Goal: Information Seeking & Learning: Learn about a topic

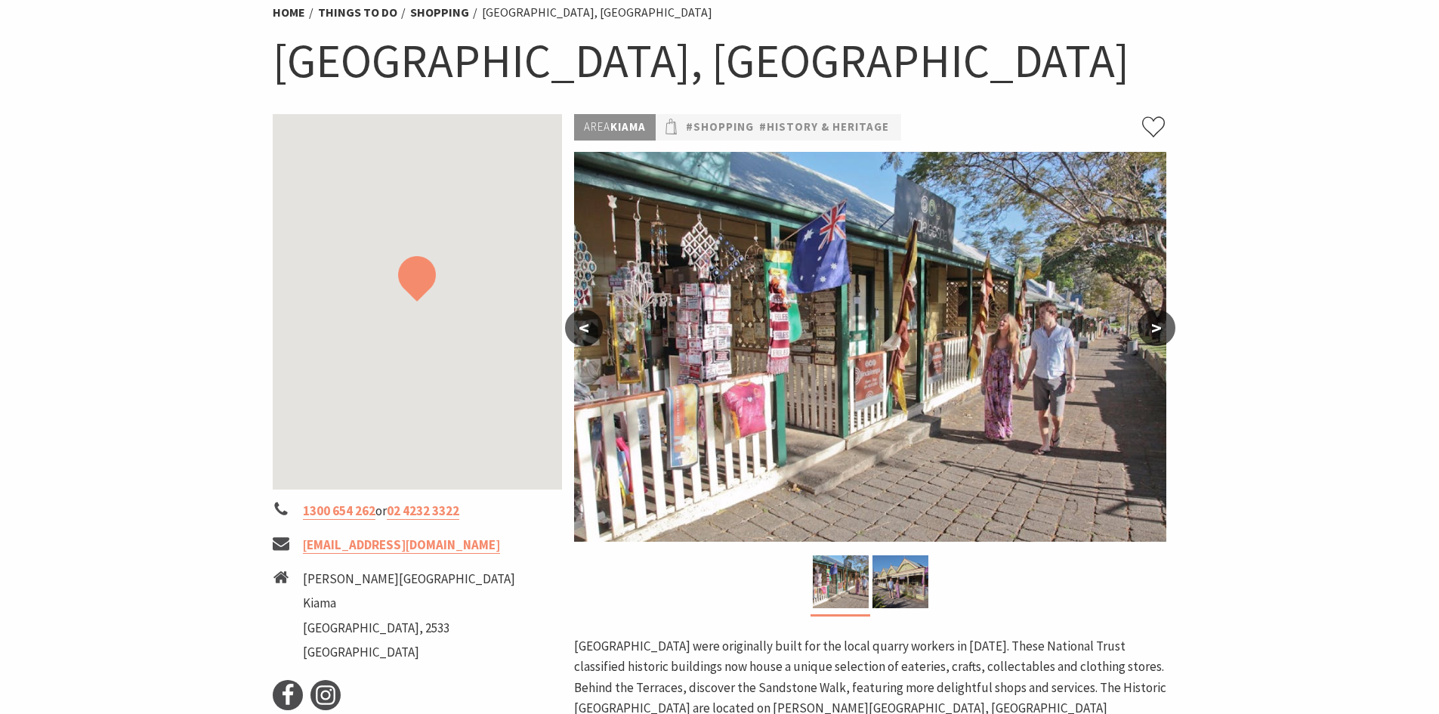
scroll to position [151, 0]
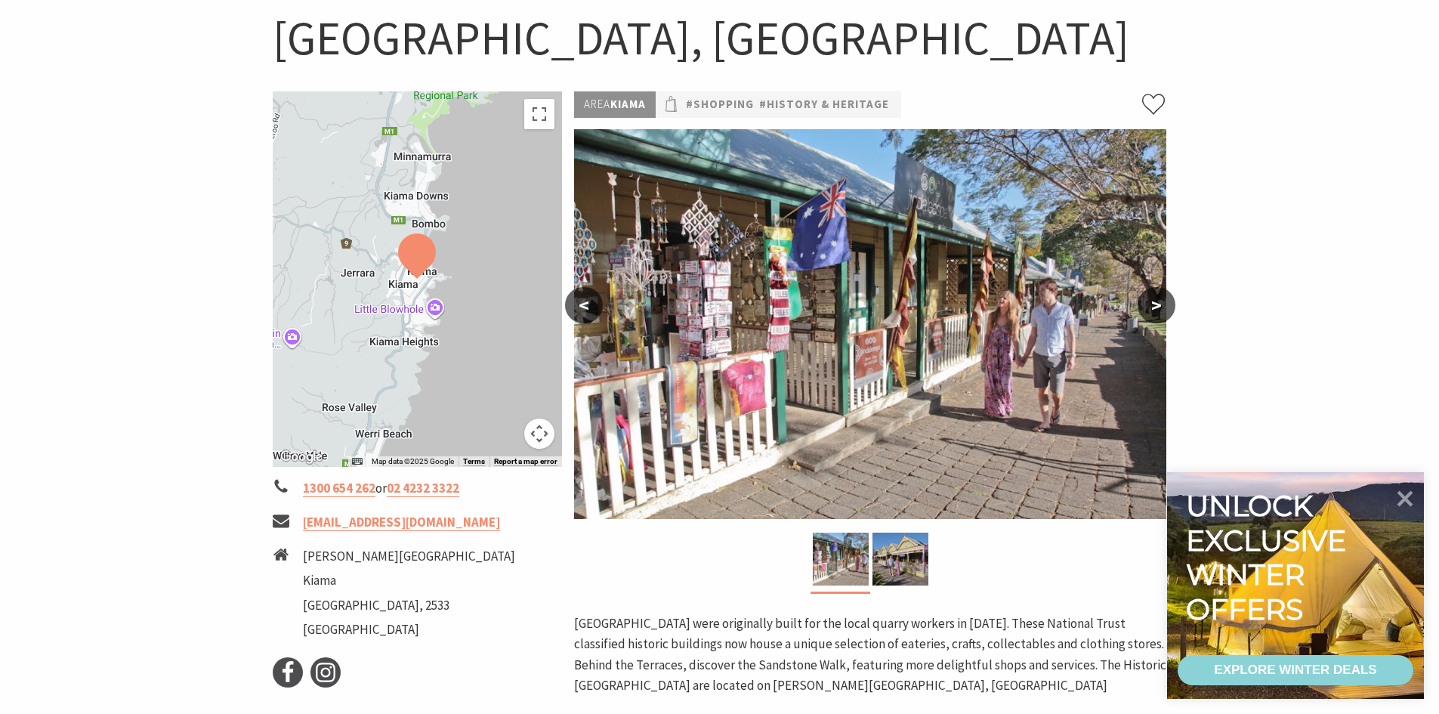
click at [264, 37] on section "Home Things To Do Shopping Historic [GEOGRAPHIC_DATA], [GEOGRAPHIC_DATA] Histor…" at bounding box center [719, 385] width 1439 height 910
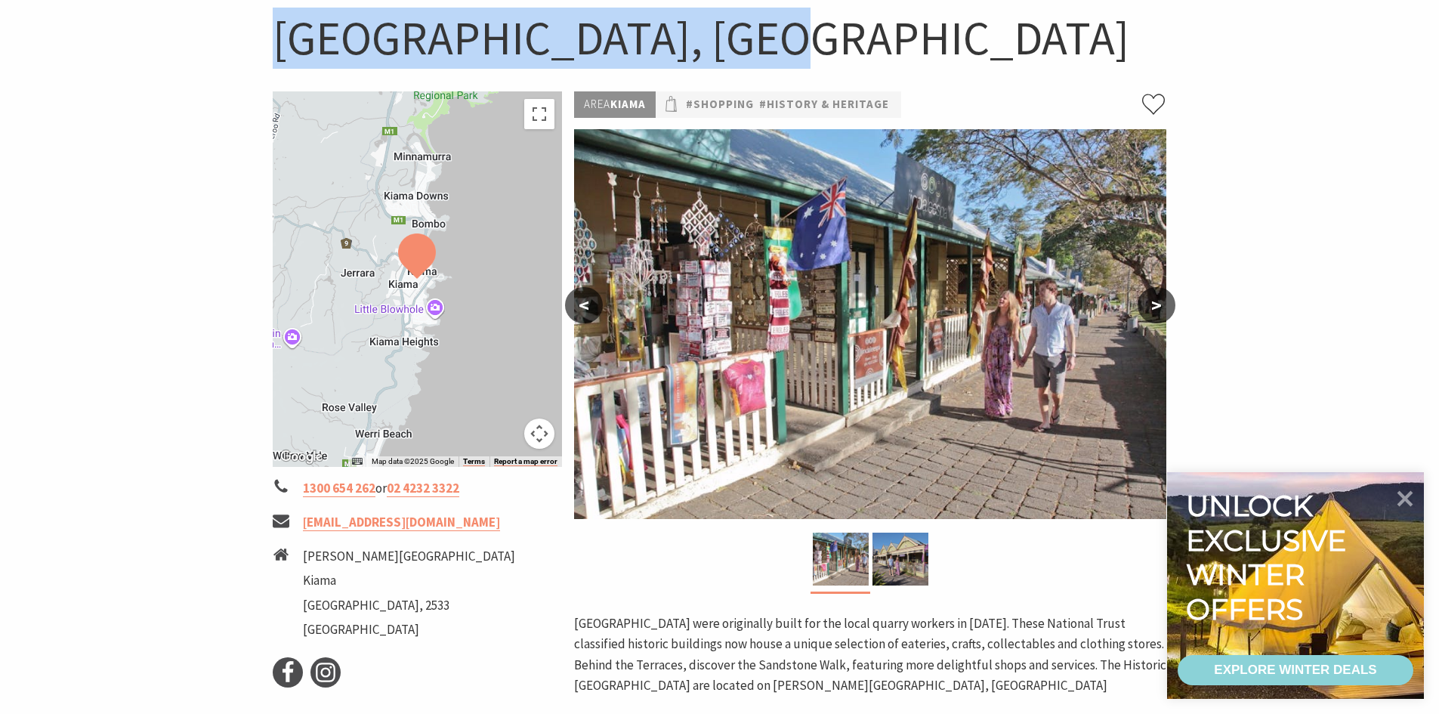
drag, startPoint x: 276, startPoint y: 35, endPoint x: 720, endPoint y: 50, distance: 444.5
click at [720, 50] on h1 "[GEOGRAPHIC_DATA], [GEOGRAPHIC_DATA]" at bounding box center [720, 38] width 895 height 61
copy h1 "Historic Terrace Houses"
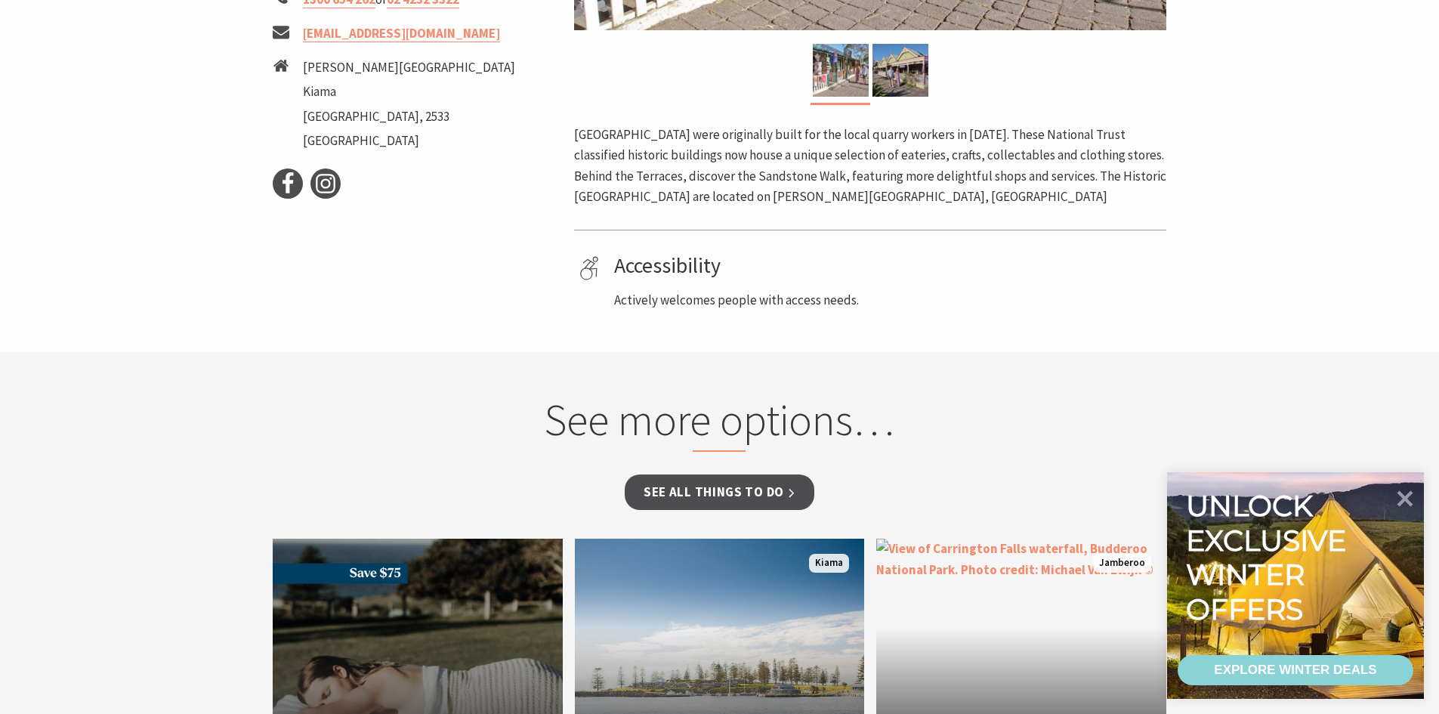
scroll to position [378, 0]
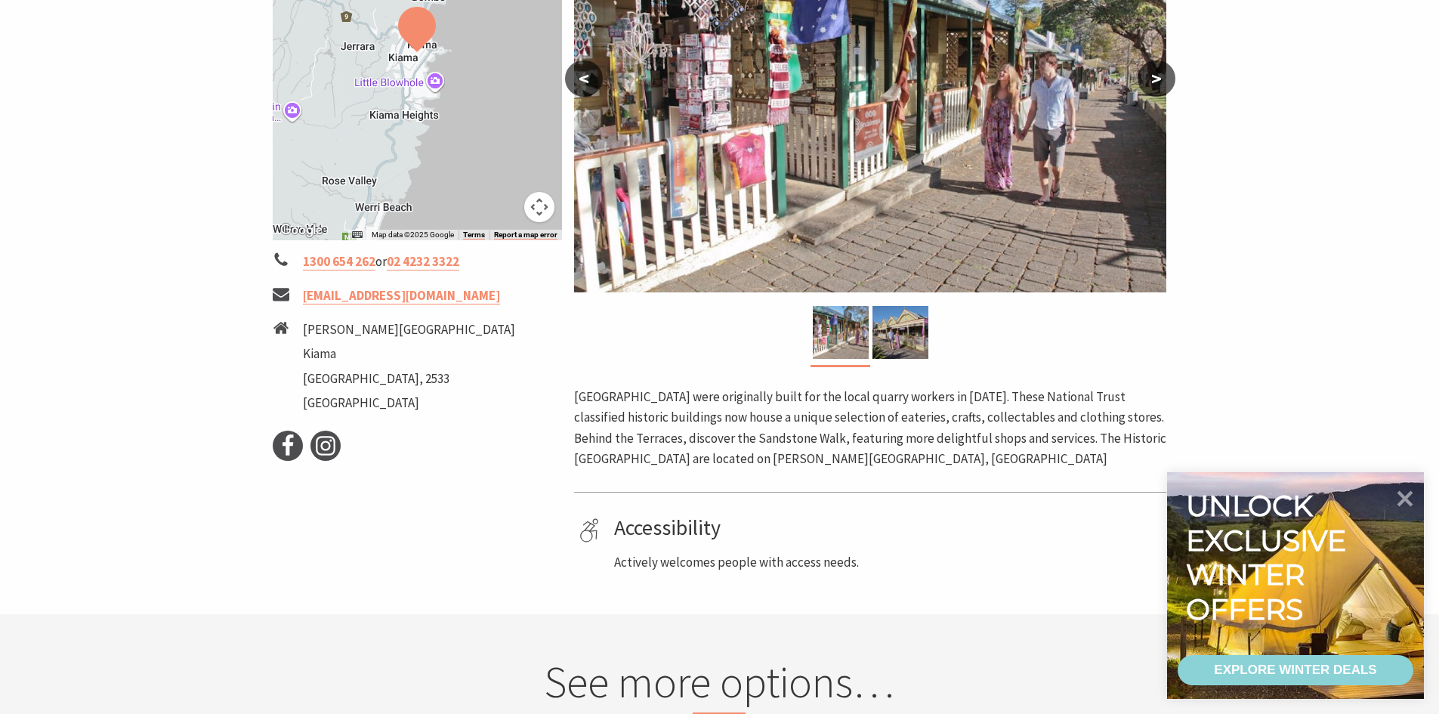
click at [1164, 88] on button ">" at bounding box center [1157, 78] width 38 height 36
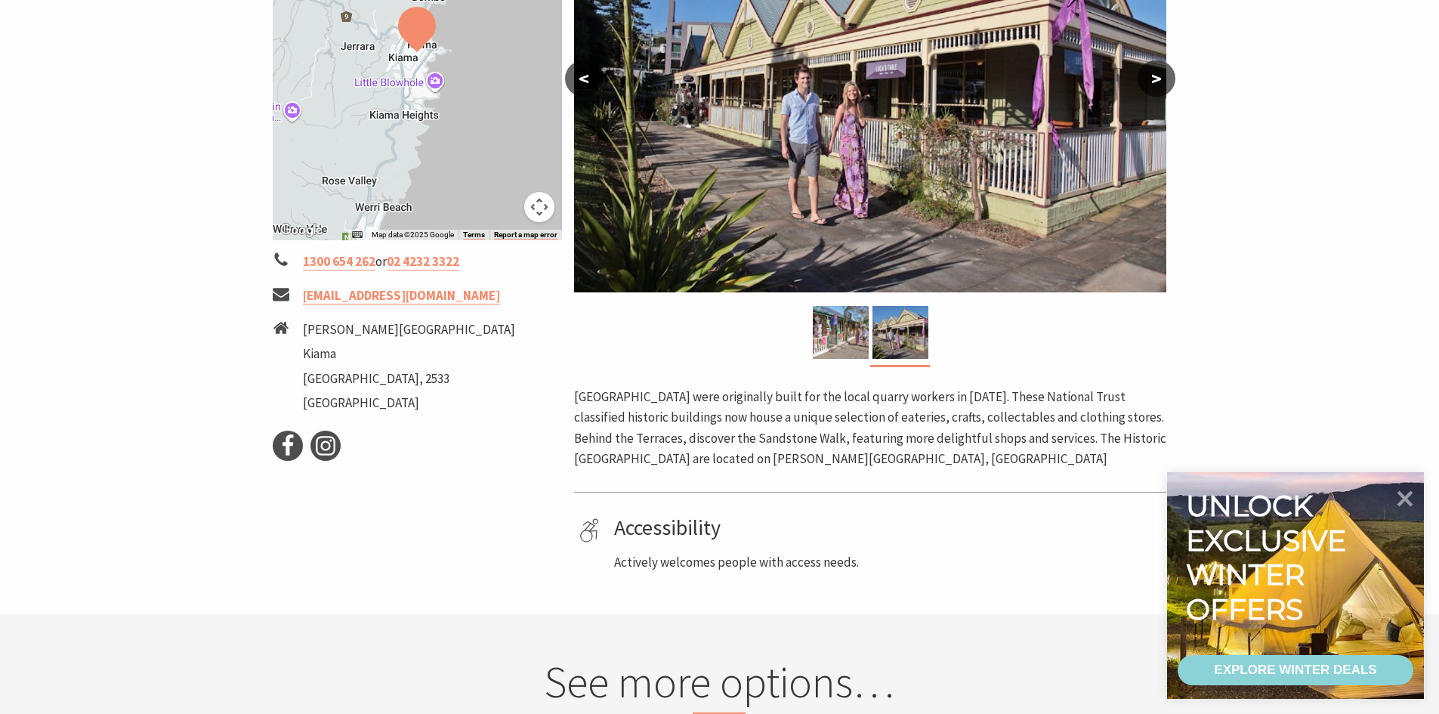
click at [589, 79] on button "<" at bounding box center [584, 78] width 38 height 36
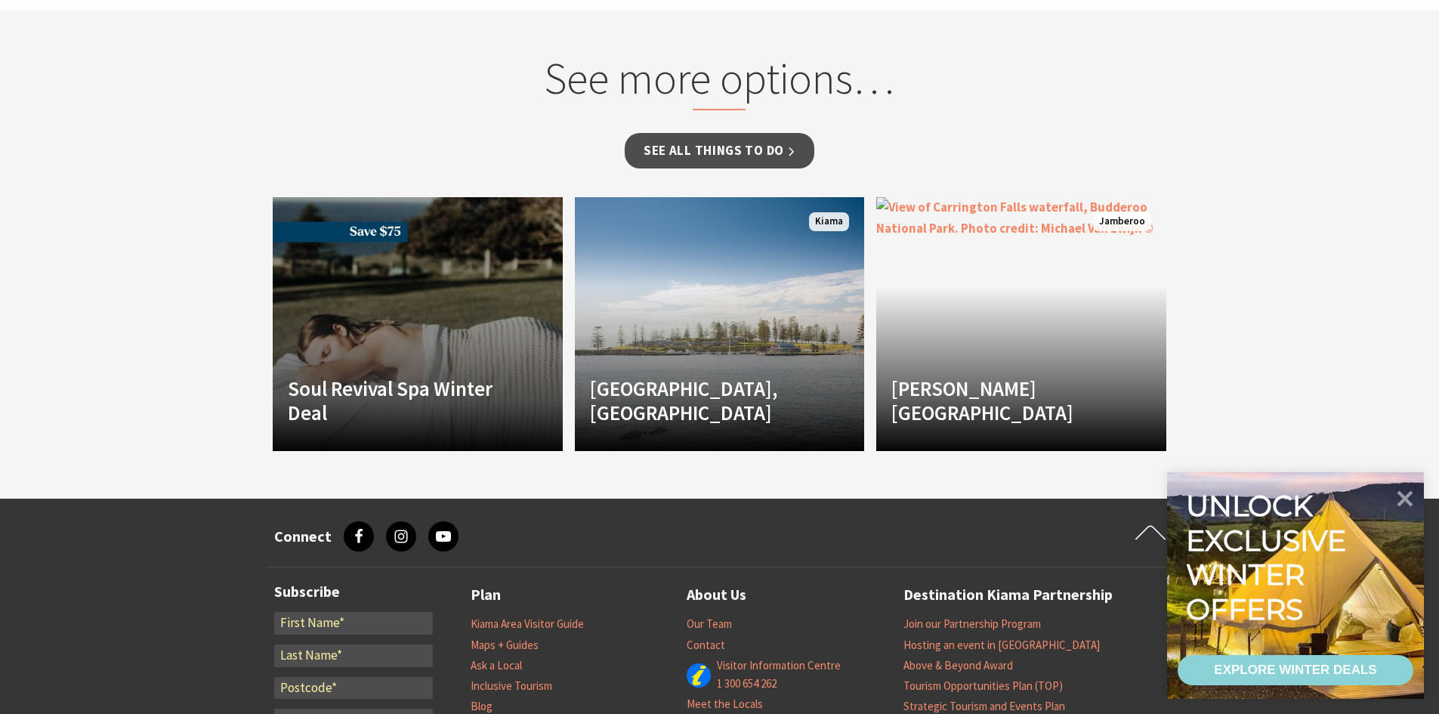
scroll to position [982, 0]
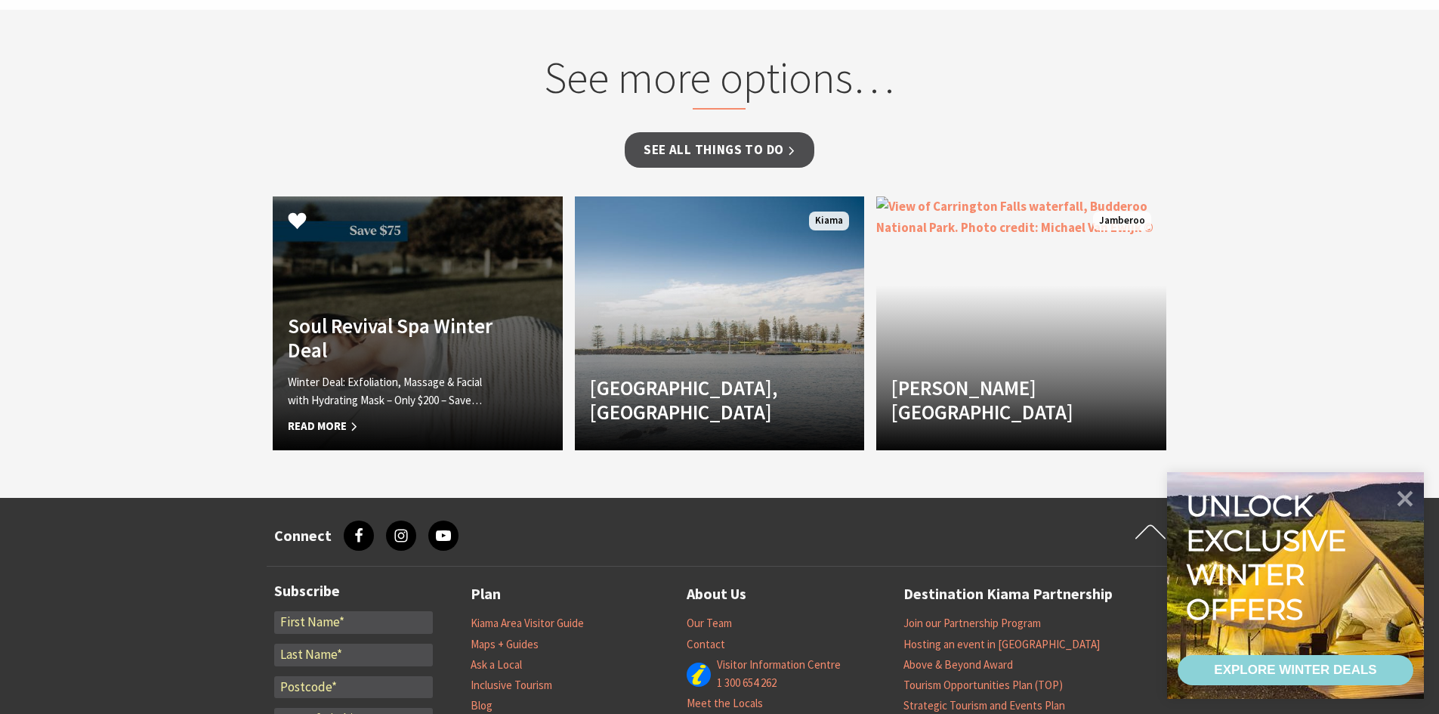
click at [434, 337] on h4 "Soul Revival Spa Winter Deal" at bounding box center [396, 338] width 216 height 49
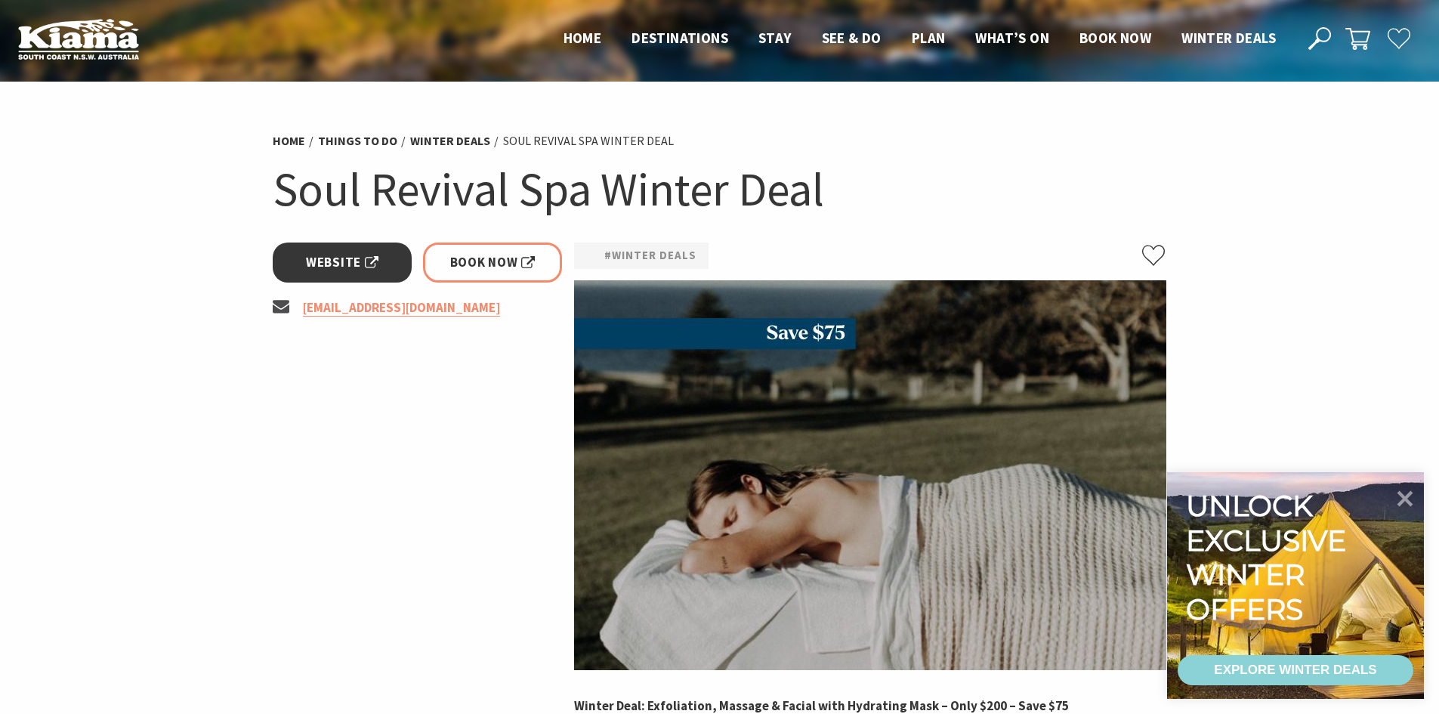
click at [384, 265] on link "Website" at bounding box center [343, 263] width 140 height 40
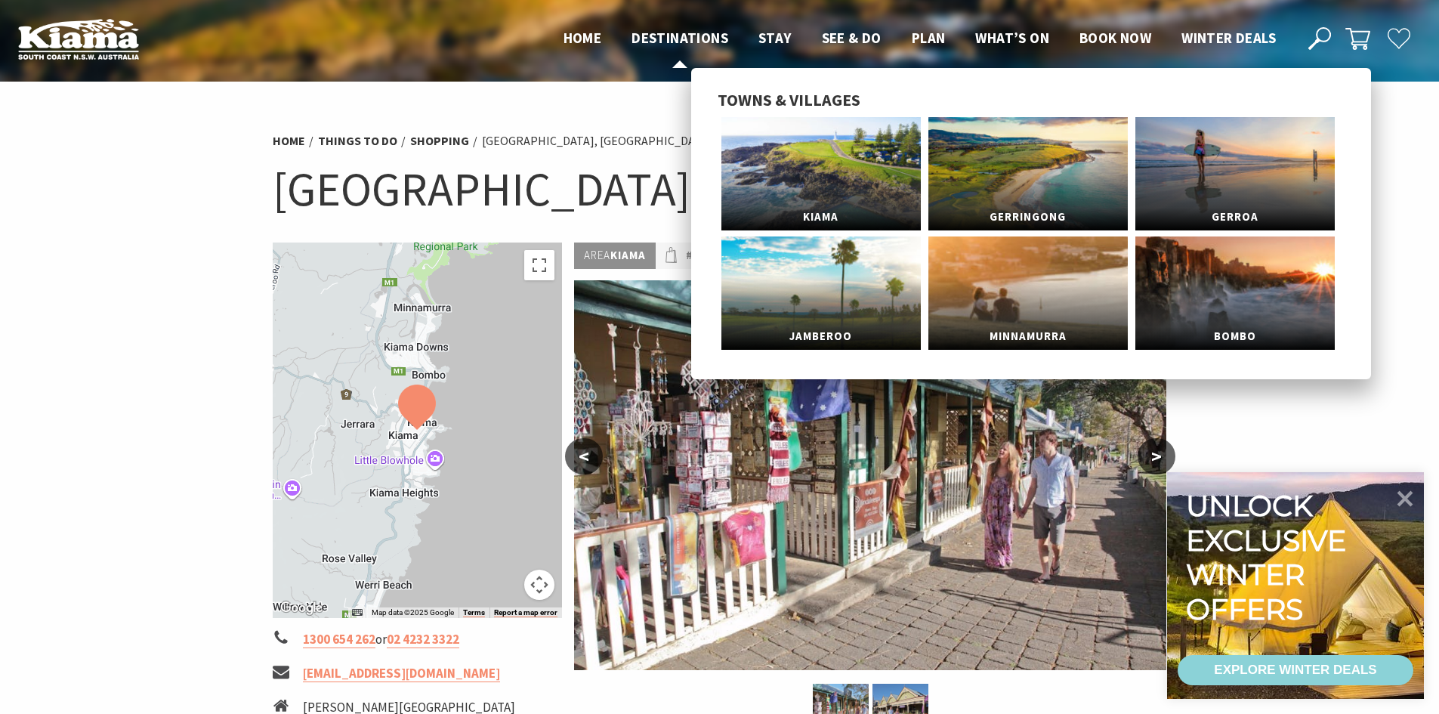
click at [689, 39] on span "Destinations" at bounding box center [680, 38] width 97 height 18
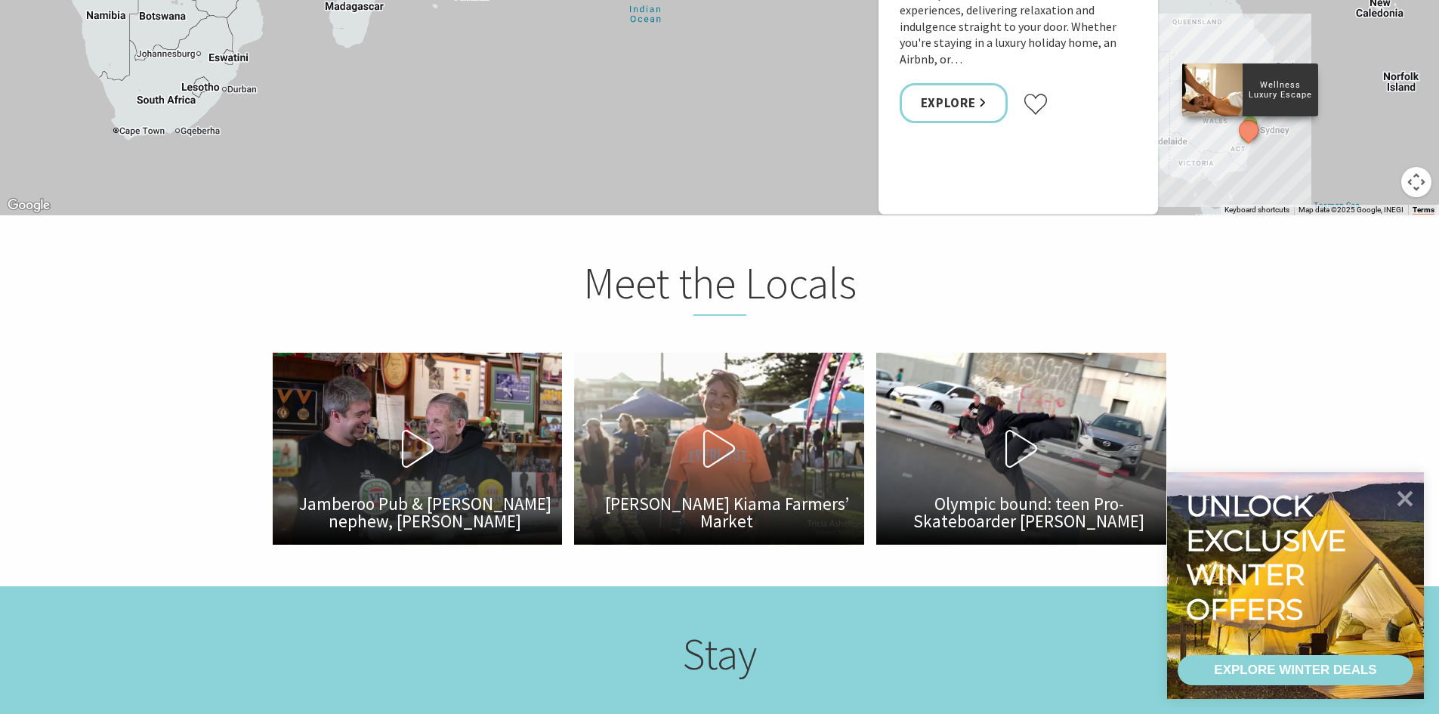
scroll to position [2493, 0]
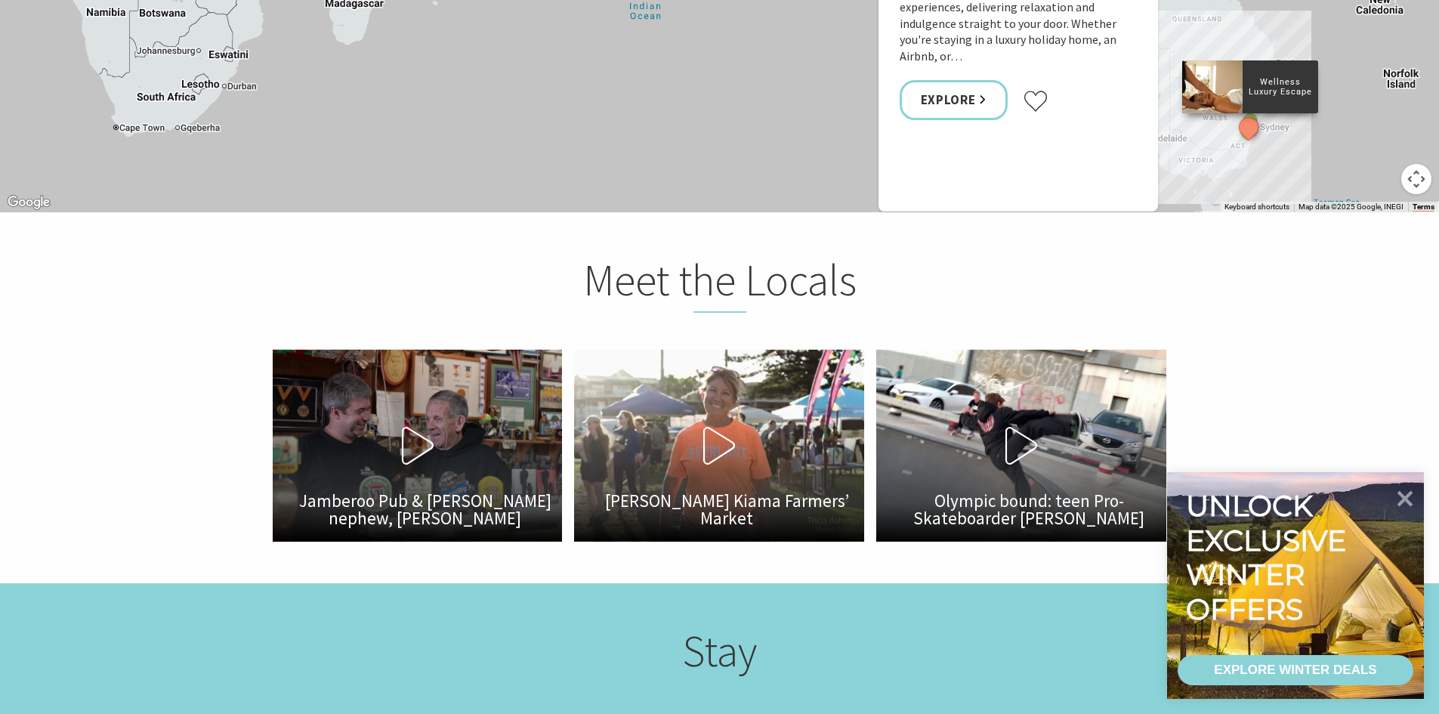
drag, startPoint x: 420, startPoint y: 406, endPoint x: 320, endPoint y: 392, distance: 101.5
click at [320, 392] on button "Play Video Jamberoo Pub & Johnny Warren’s nephew, Jamie Warren" at bounding box center [418, 446] width 290 height 192
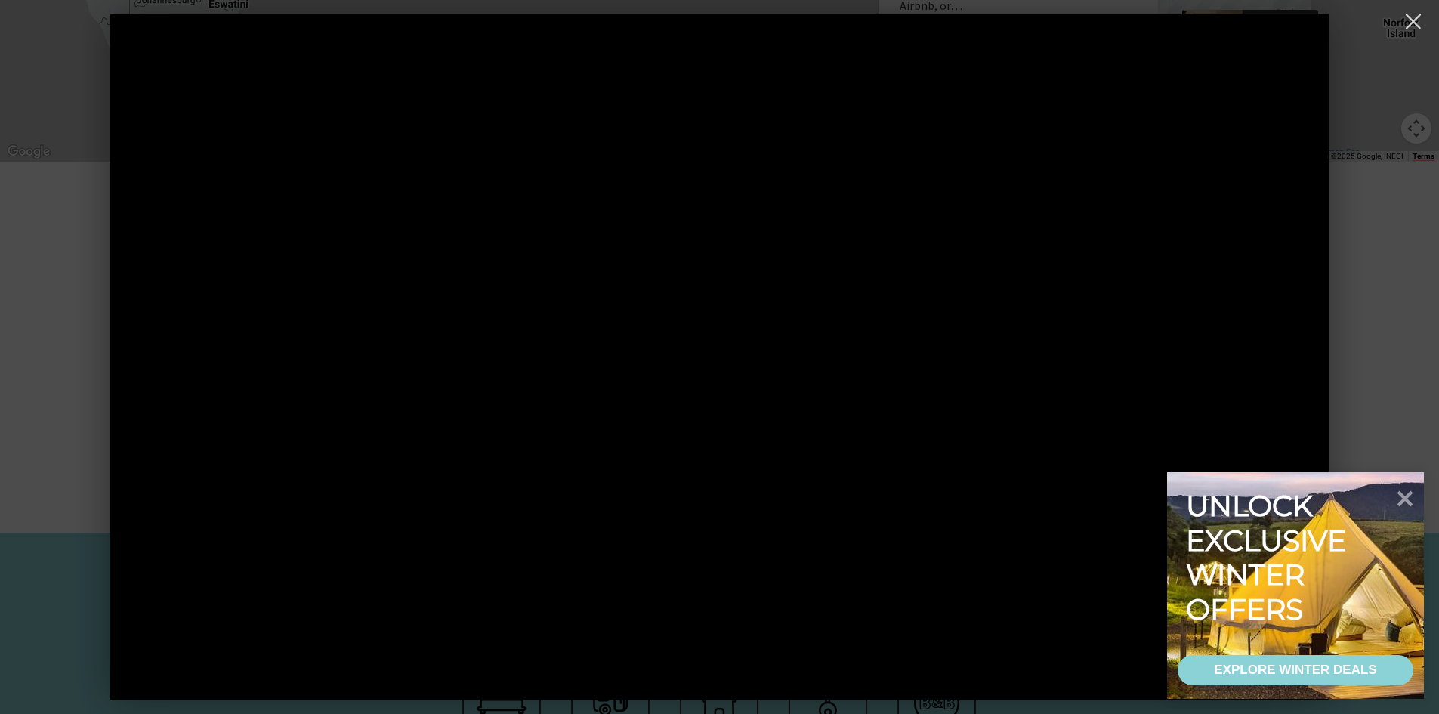
scroll to position [2569, 0]
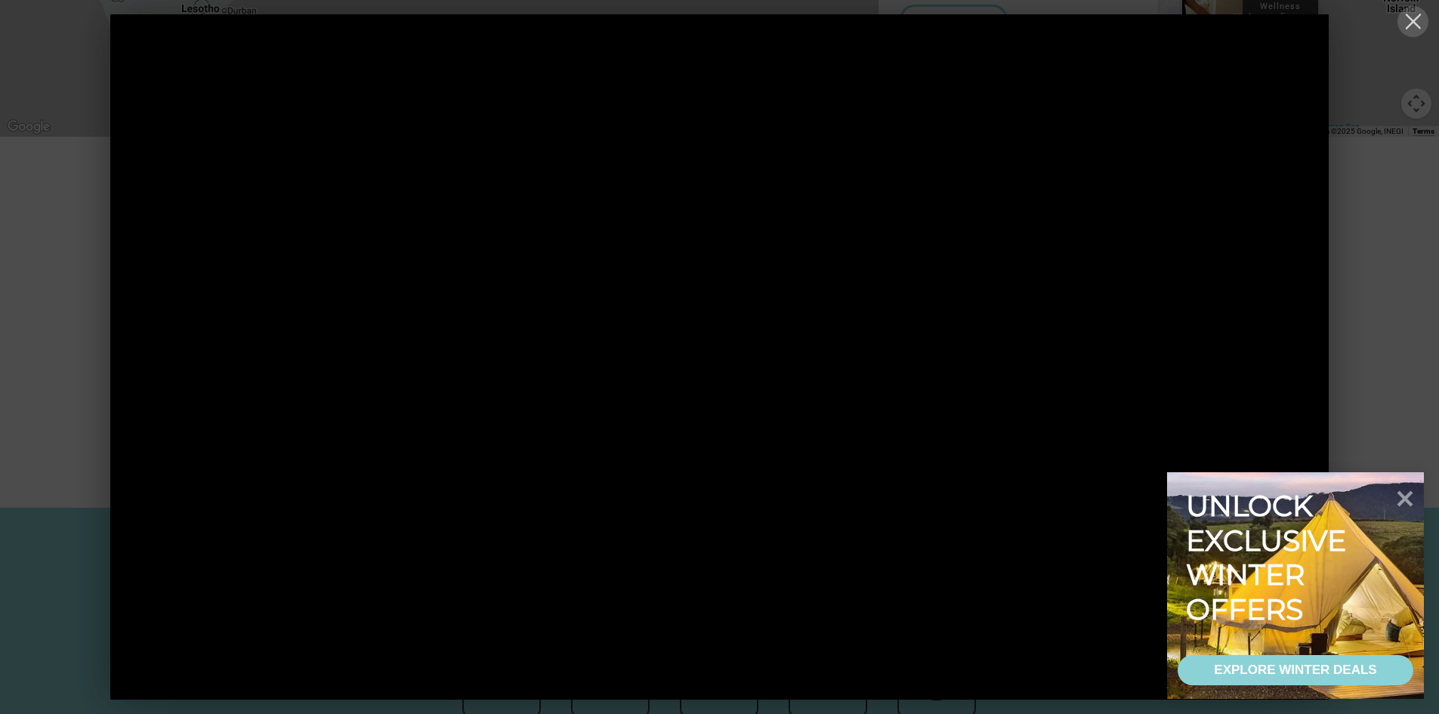
click at [1412, 13] on button at bounding box center [1413, 21] width 31 height 31
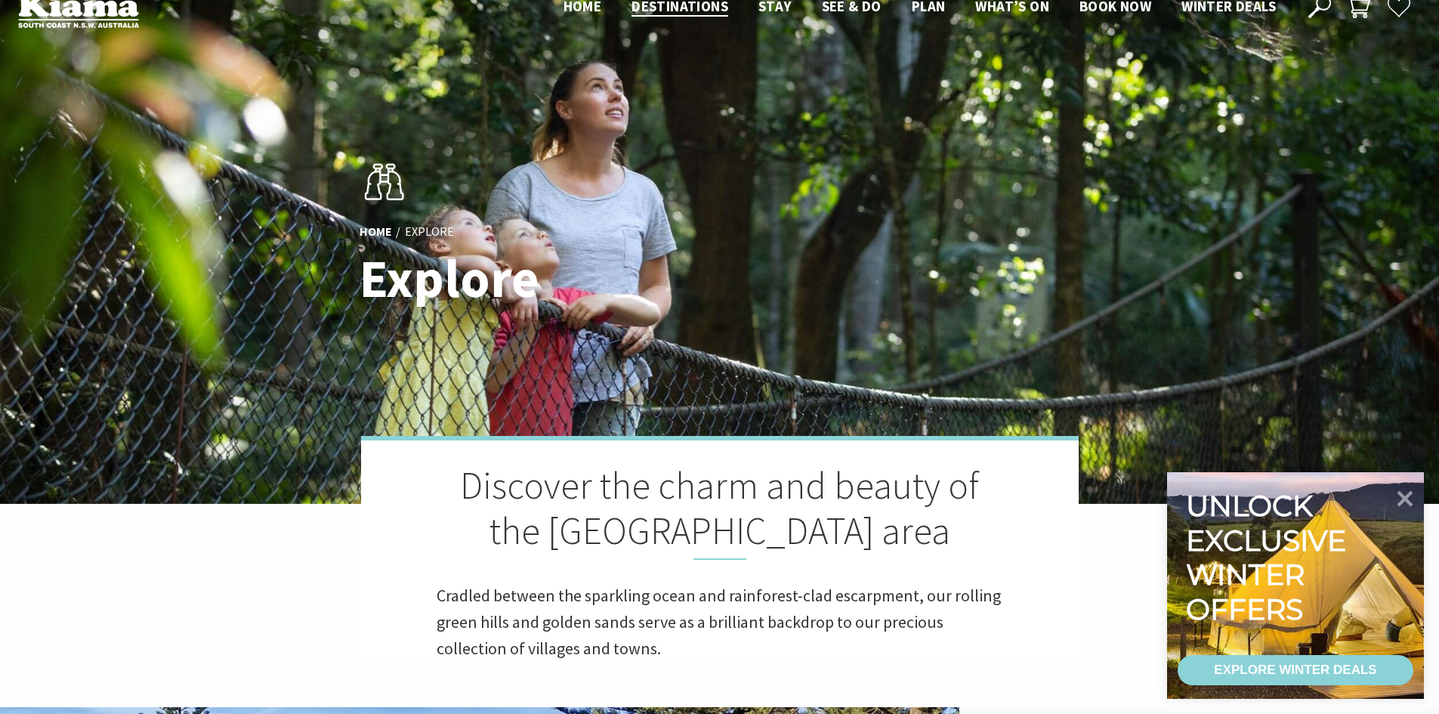
scroll to position [0, 0]
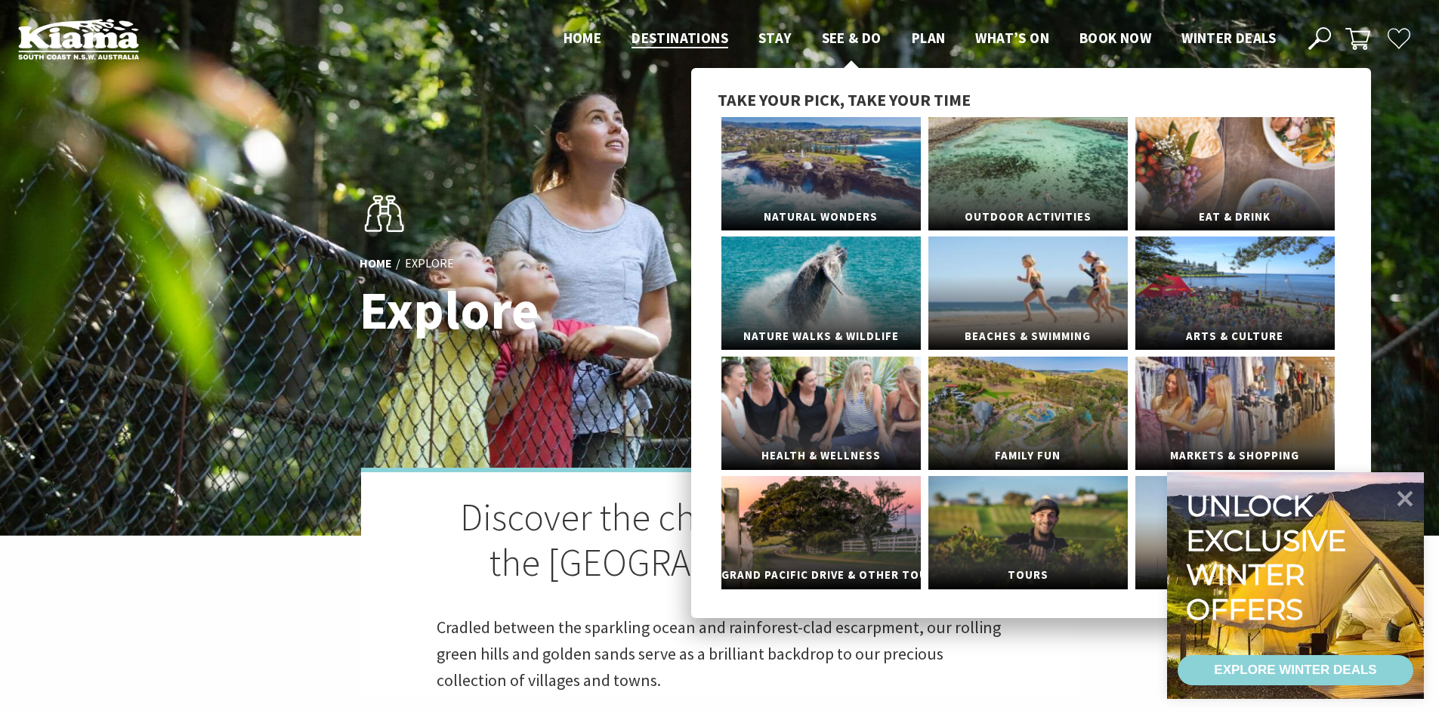
click at [852, 32] on span "See & Do" at bounding box center [852, 38] width 60 height 18
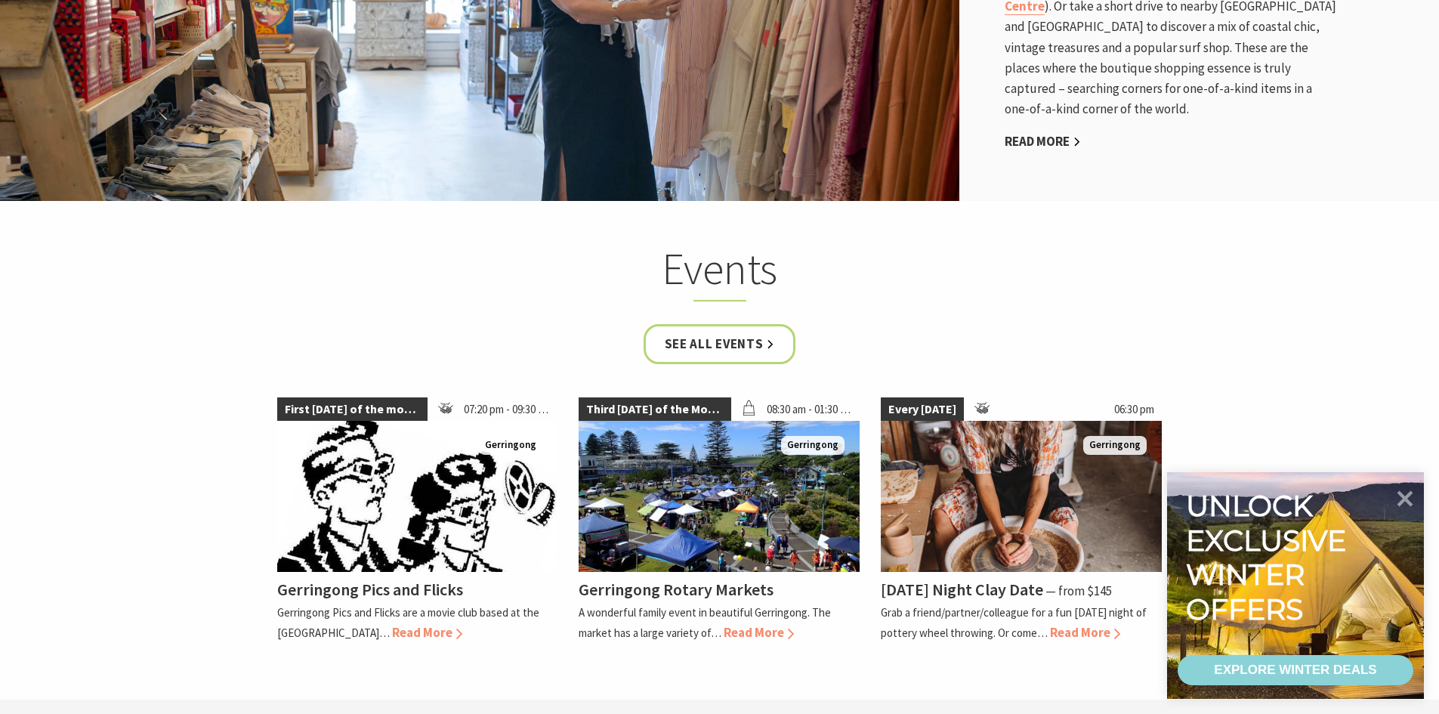
scroll to position [2645, 0]
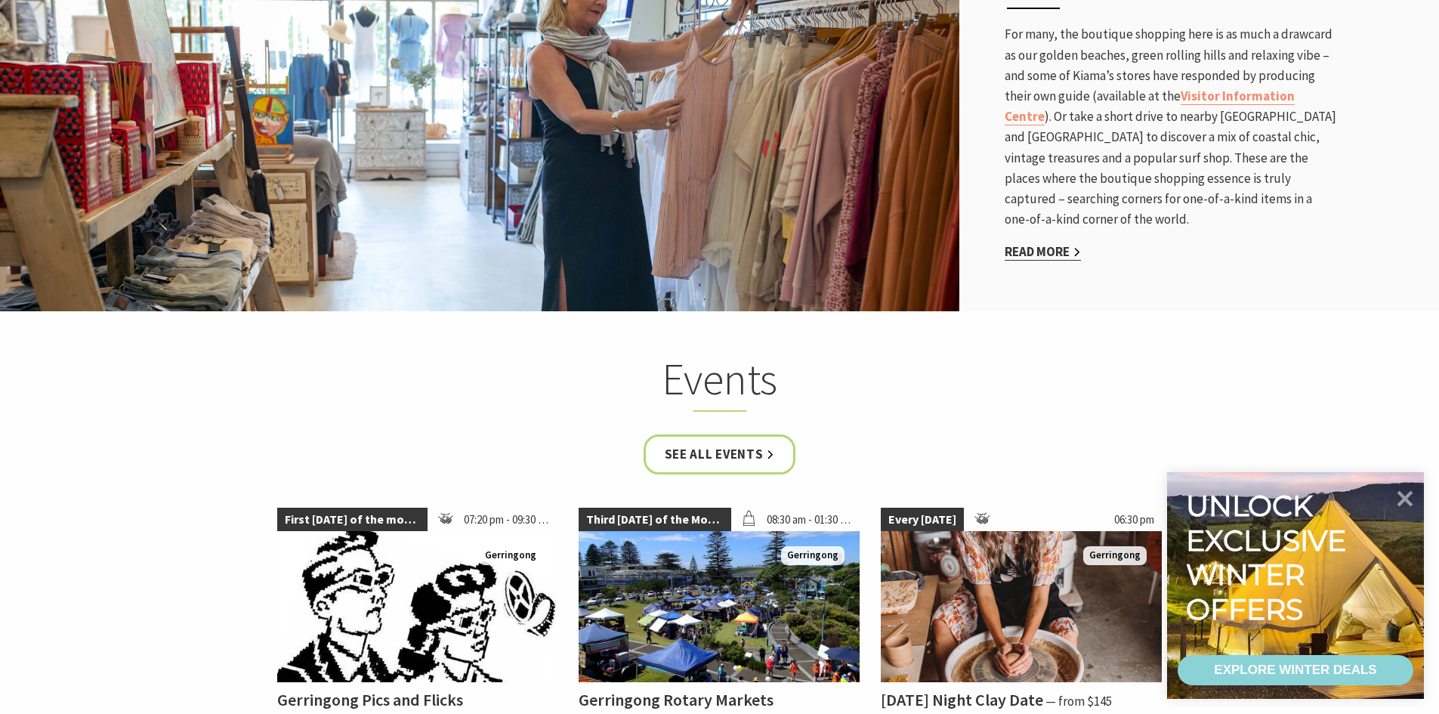
click at [1038, 243] on link "Read More" at bounding box center [1043, 251] width 76 height 17
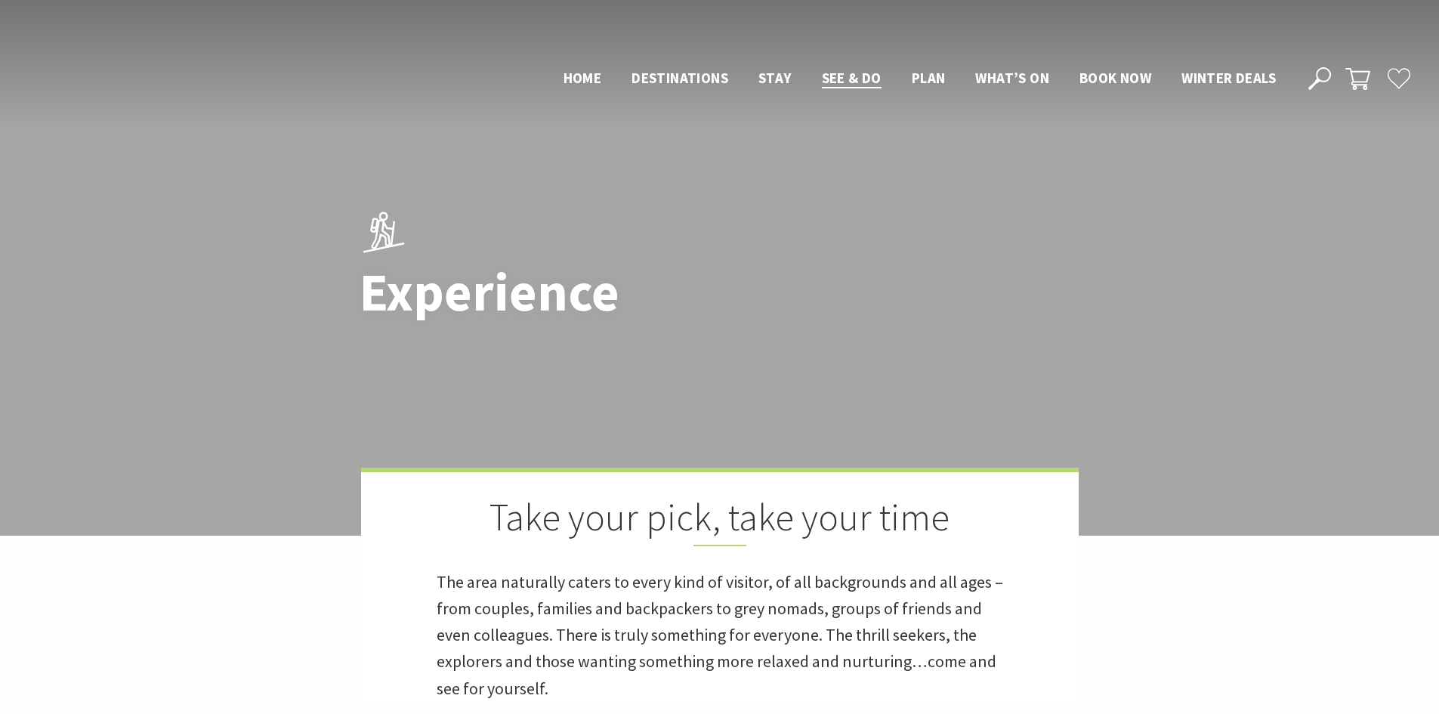
scroll to position [2645, 0]
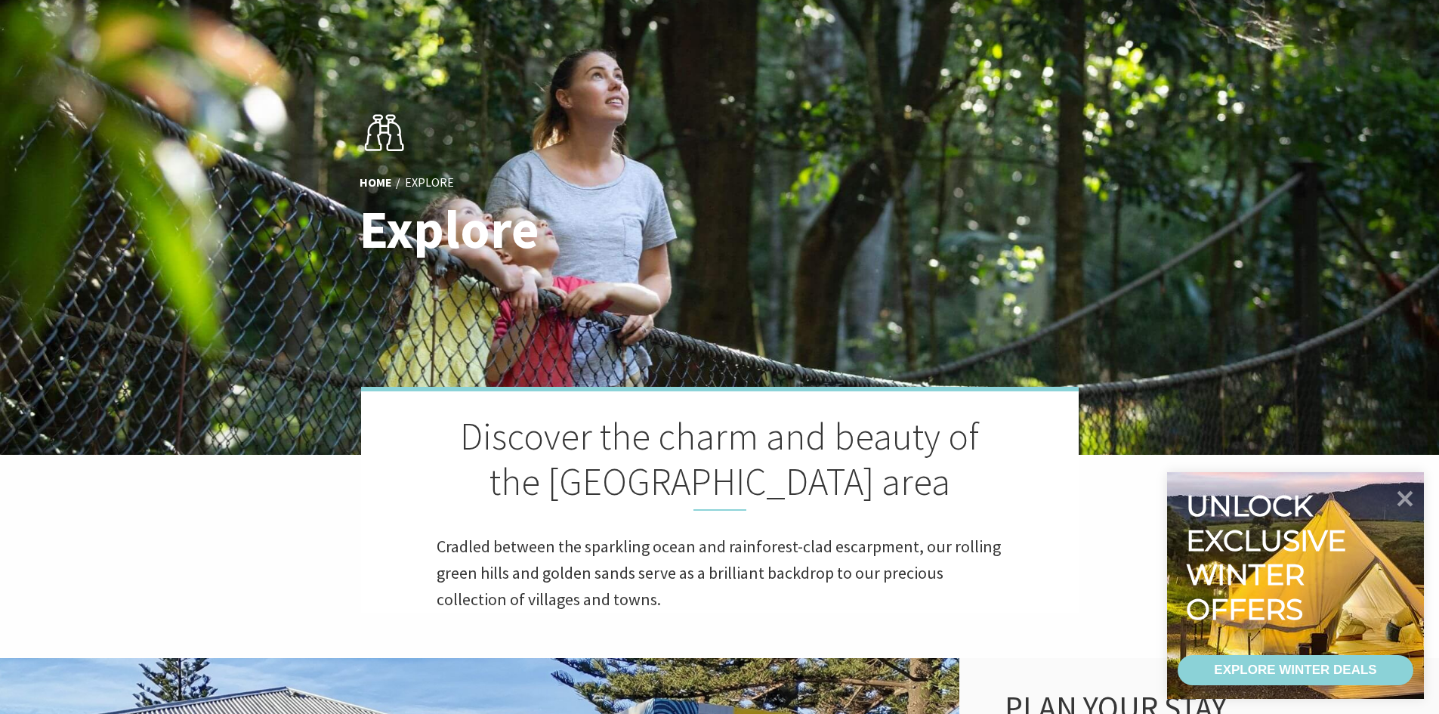
scroll to position [76, 0]
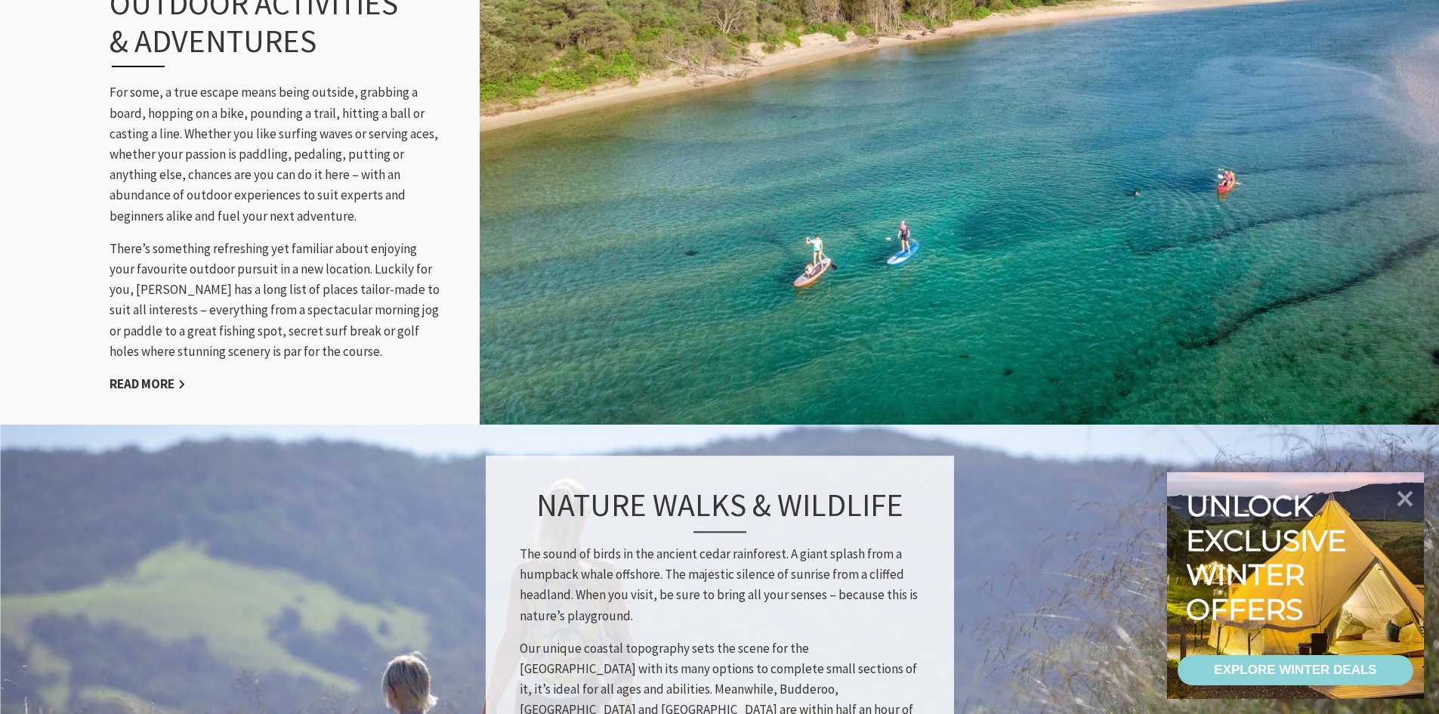
scroll to position [1436, 0]
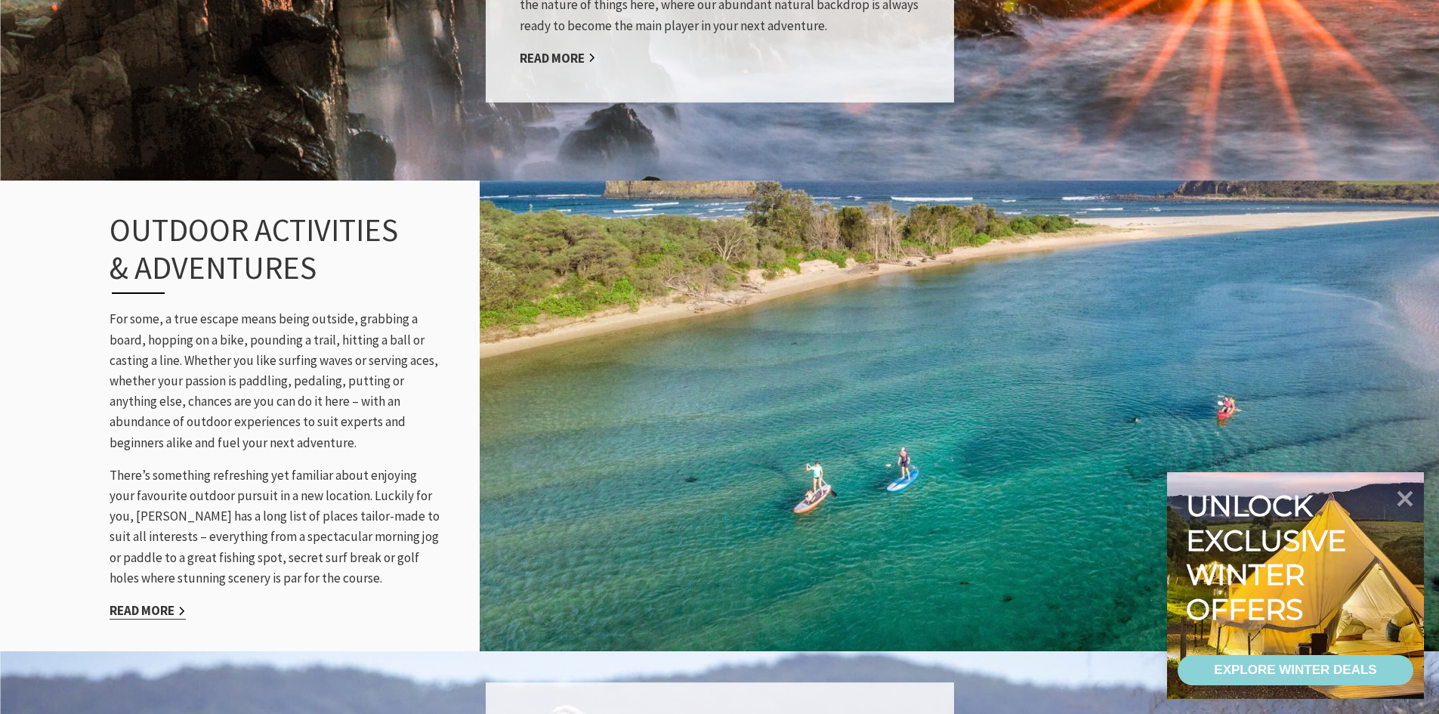
click at [144, 603] on link "Read More" at bounding box center [148, 610] width 76 height 17
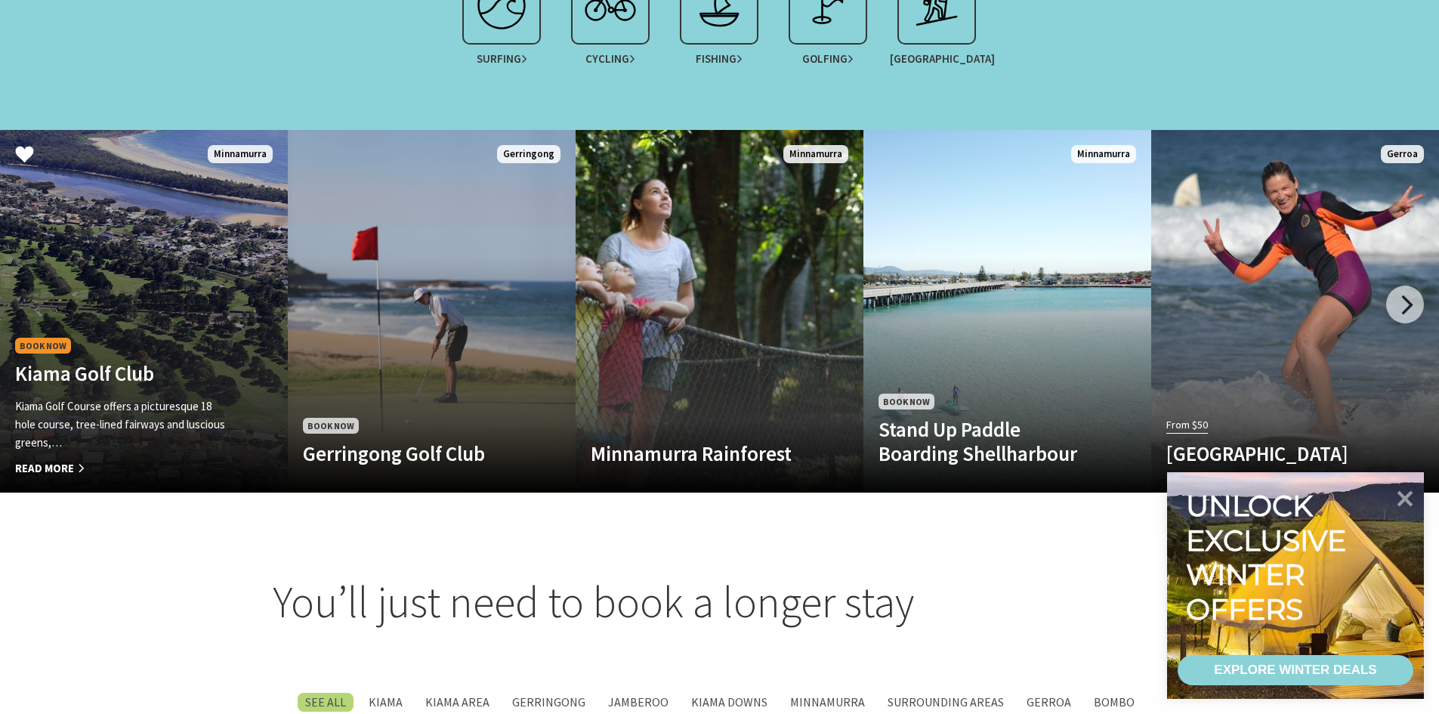
scroll to position [1511, 0]
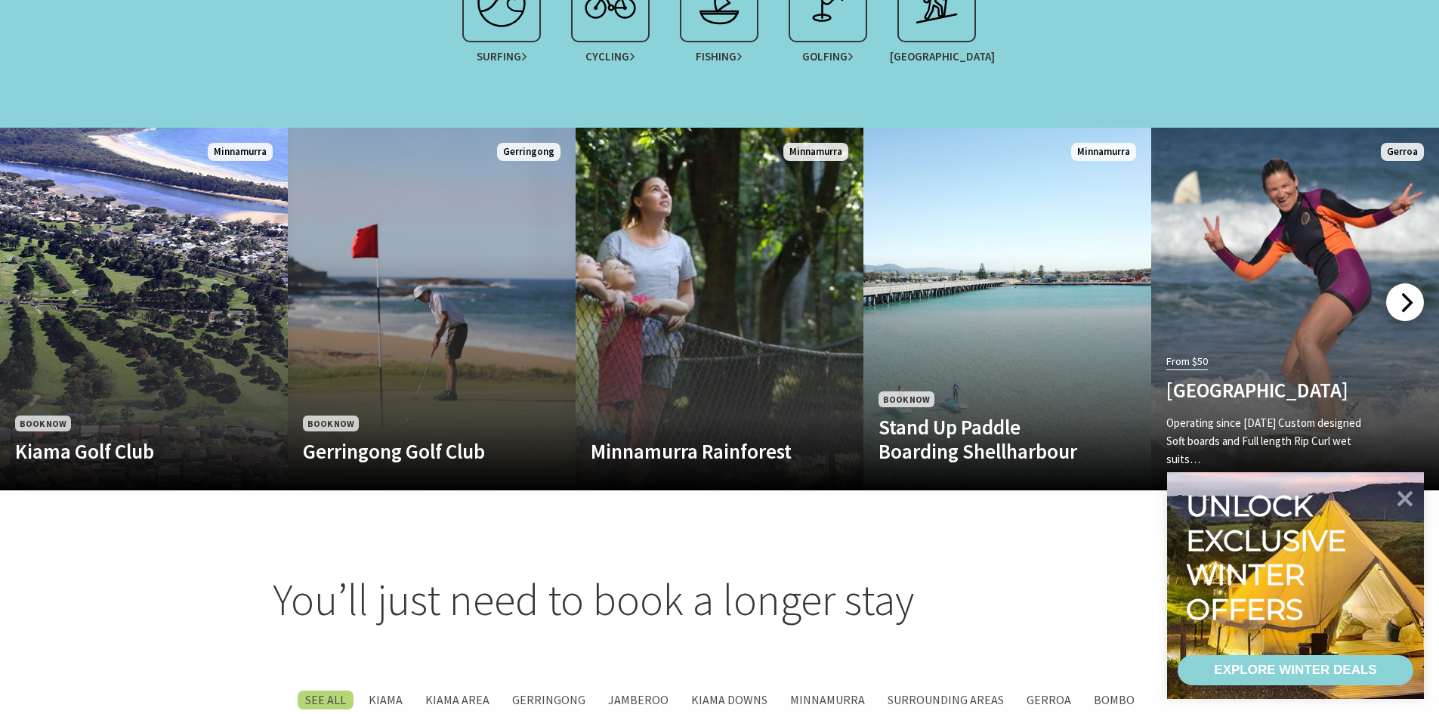
click at [1396, 295] on div at bounding box center [1405, 302] width 38 height 38
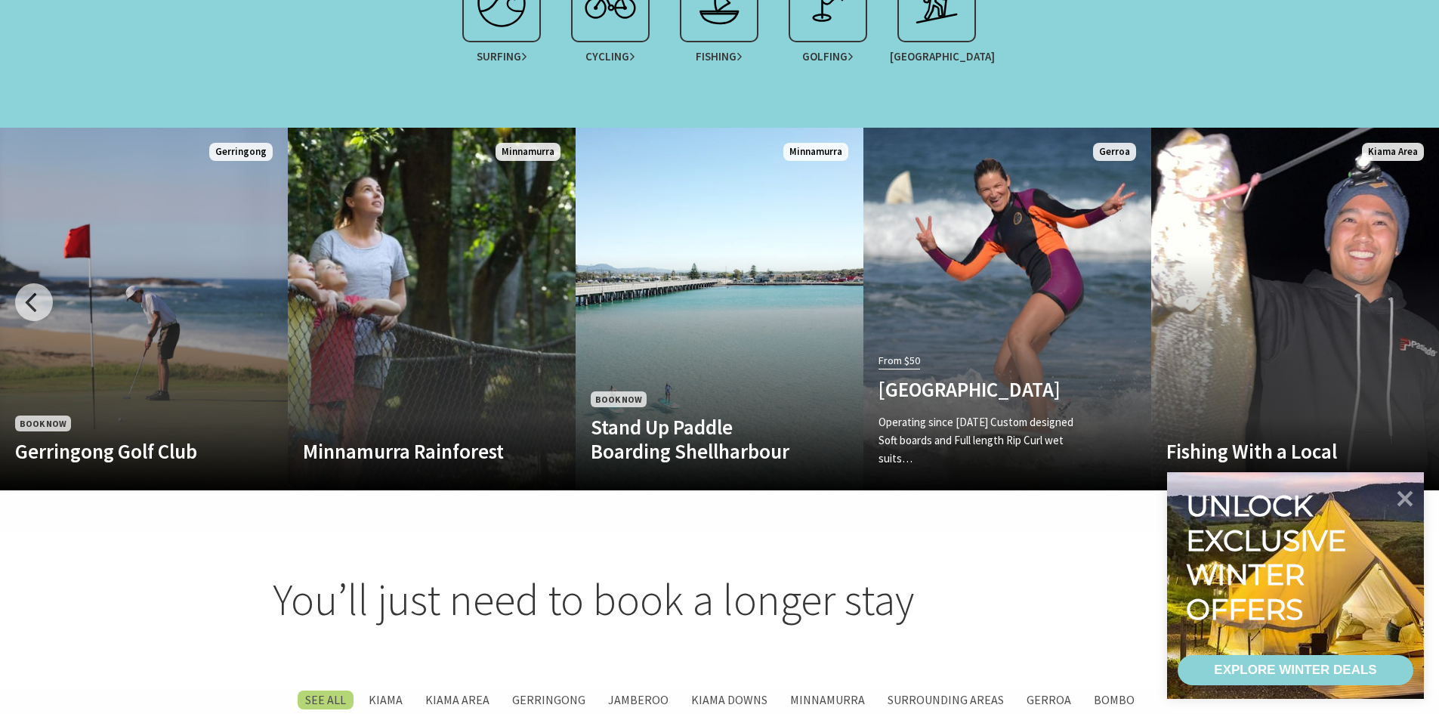
scroll to position [1813, 0]
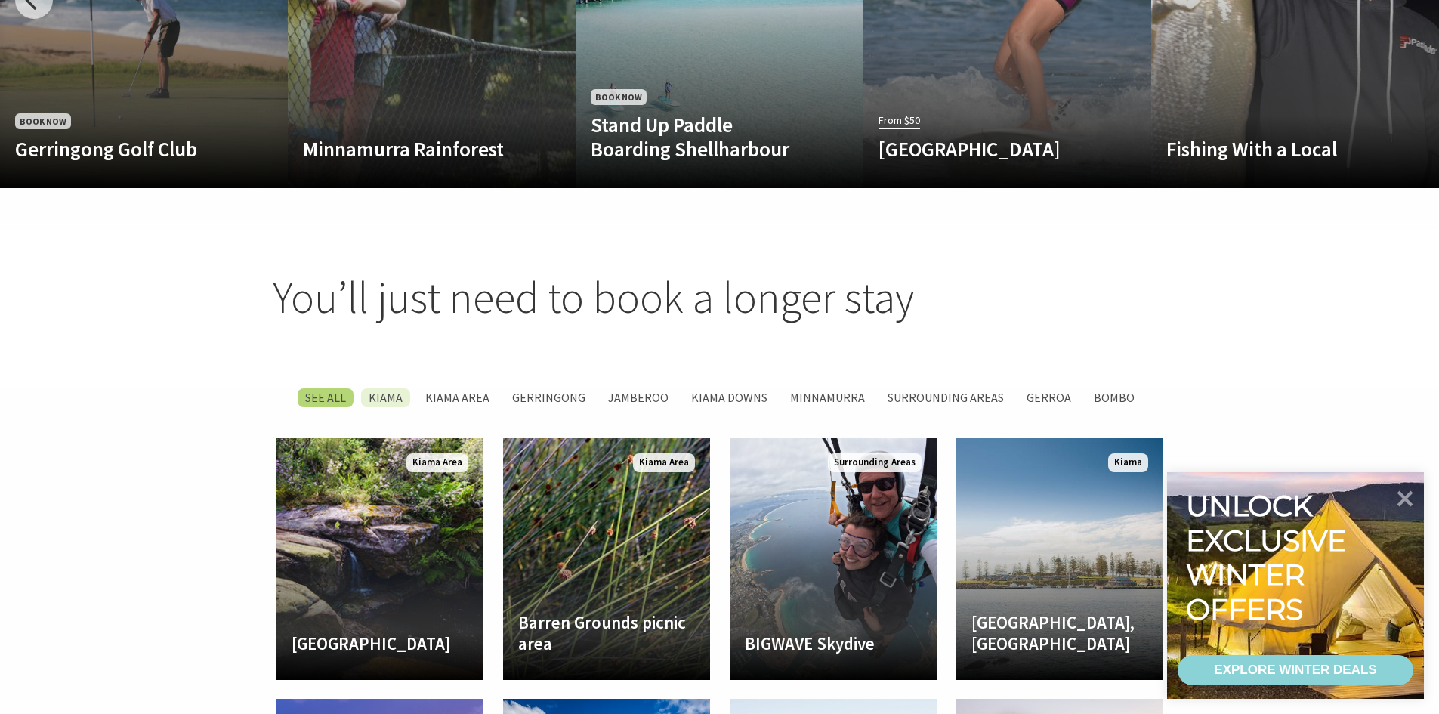
click at [403, 388] on label "Kiama" at bounding box center [385, 397] width 49 height 19
click at [0, 0] on input "Kiama" at bounding box center [0, 0] width 0 height 0
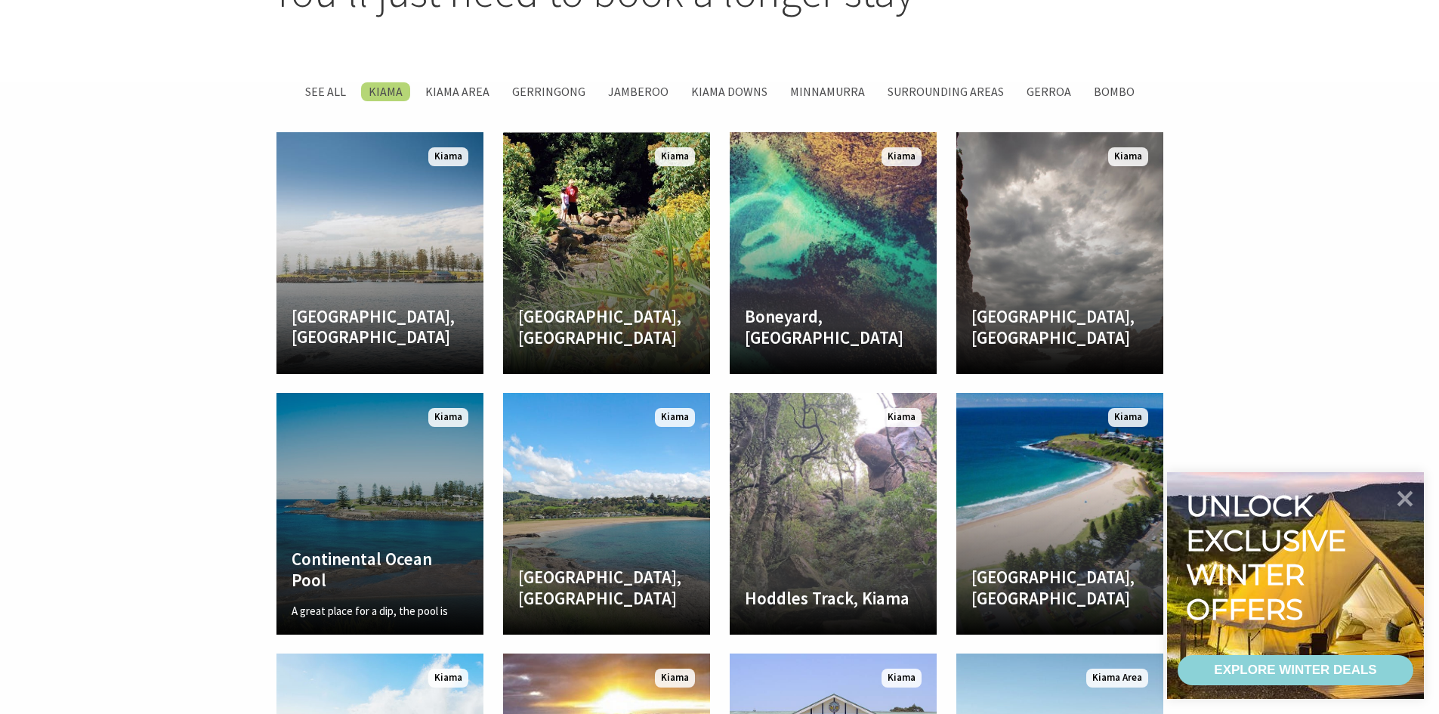
scroll to position [1417, 0]
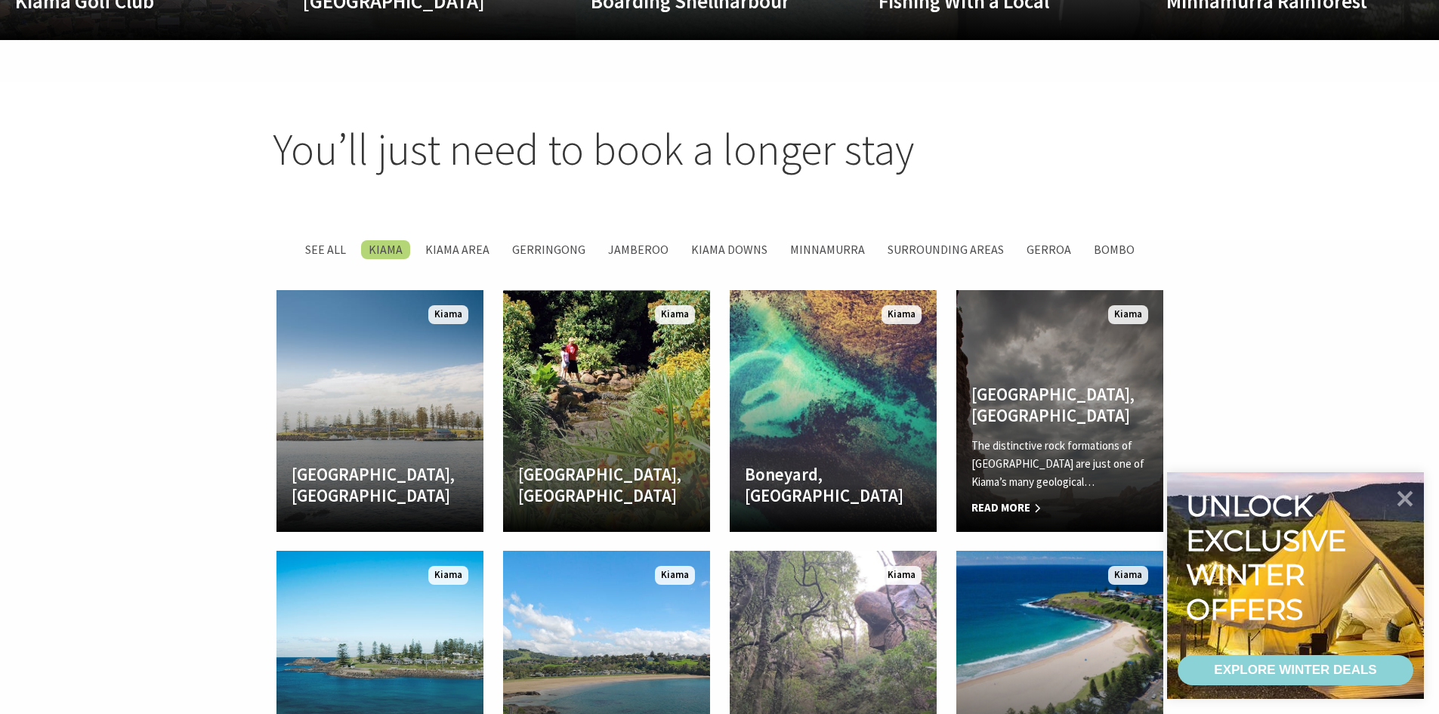
click at [1010, 394] on h4 "Cathedral Rocks, Kiama Downs" at bounding box center [1060, 405] width 177 height 42
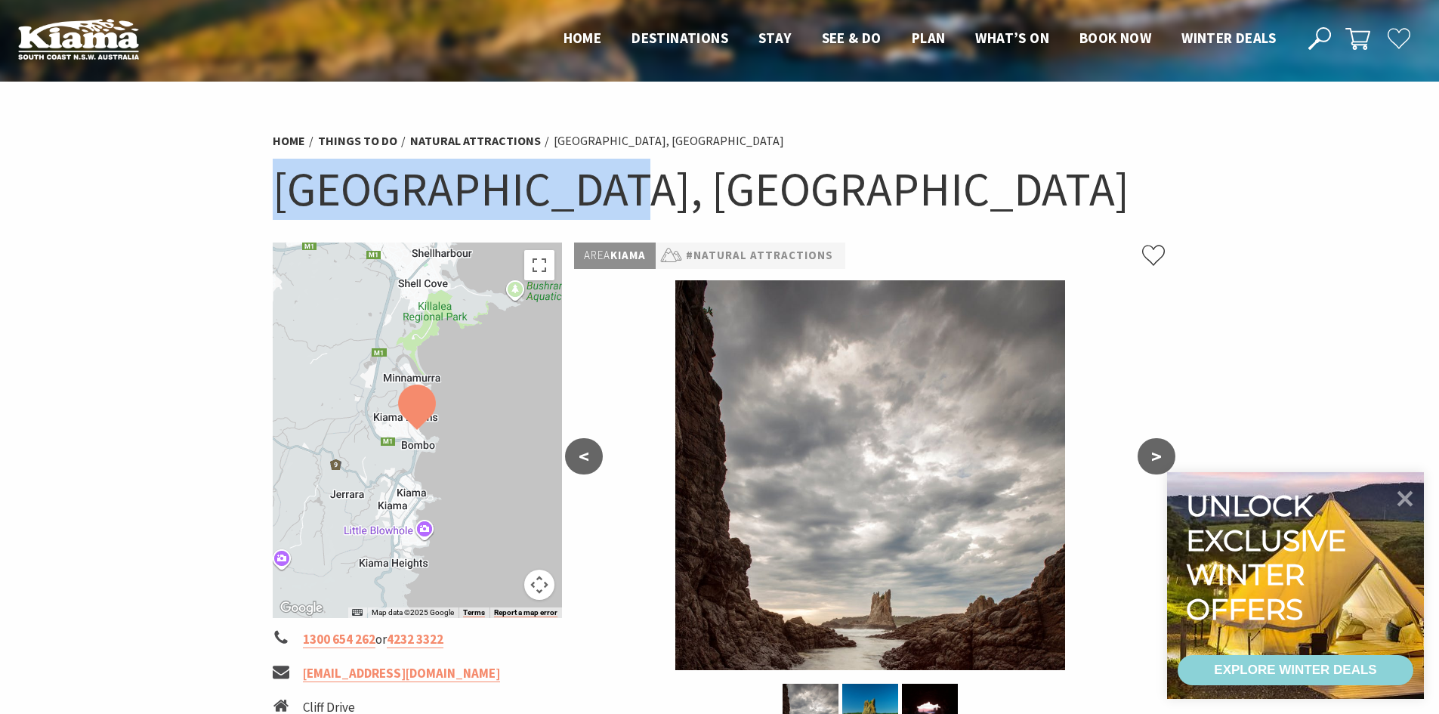
drag, startPoint x: 255, startPoint y: 185, endPoint x: 592, endPoint y: 186, distance: 336.2
click at [592, 186] on section "Home Things To Do Natural Attractions Cathedral Rocks, Kiama Downs Cathedral Ro…" at bounding box center [719, 569] width 1439 height 975
copy h1 "Cathedral Rocks"
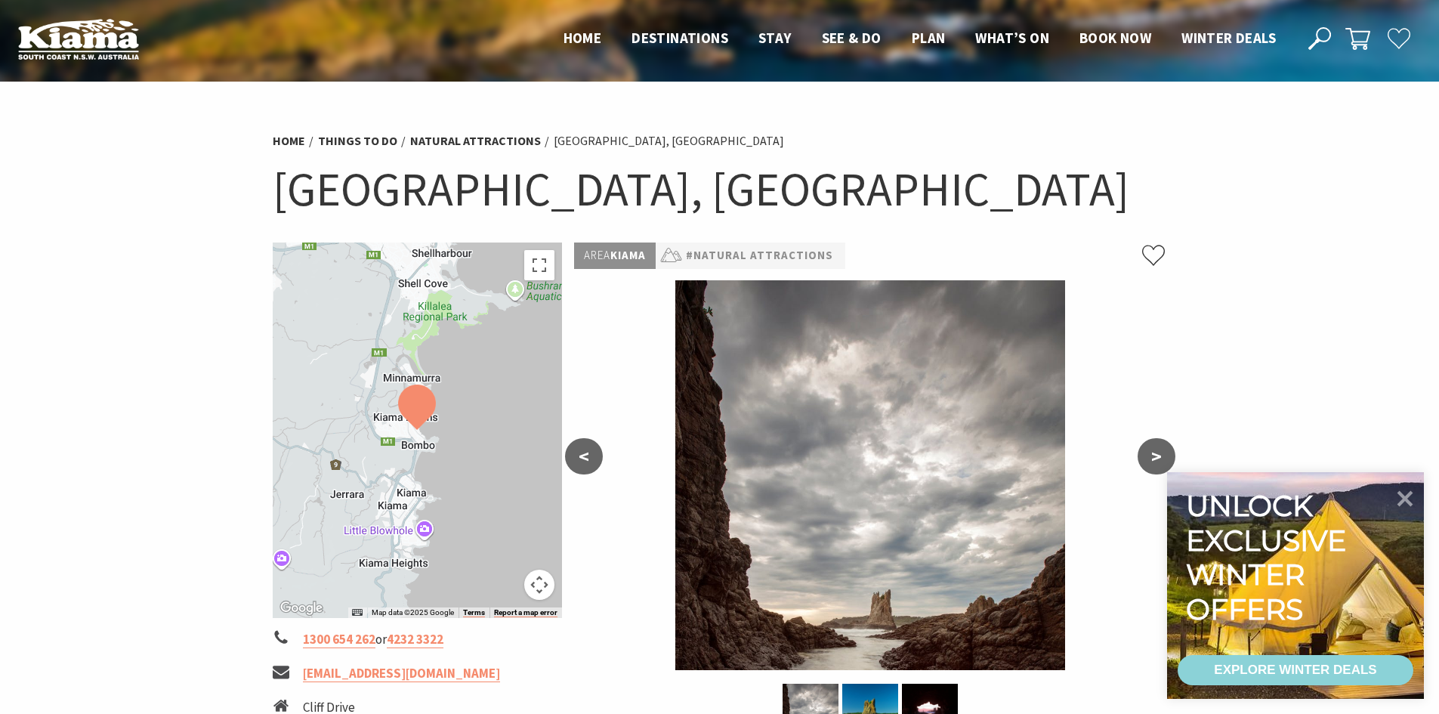
click at [1005, 172] on h1 "Cathedral Rocks, Kiama Downs" at bounding box center [720, 189] width 895 height 61
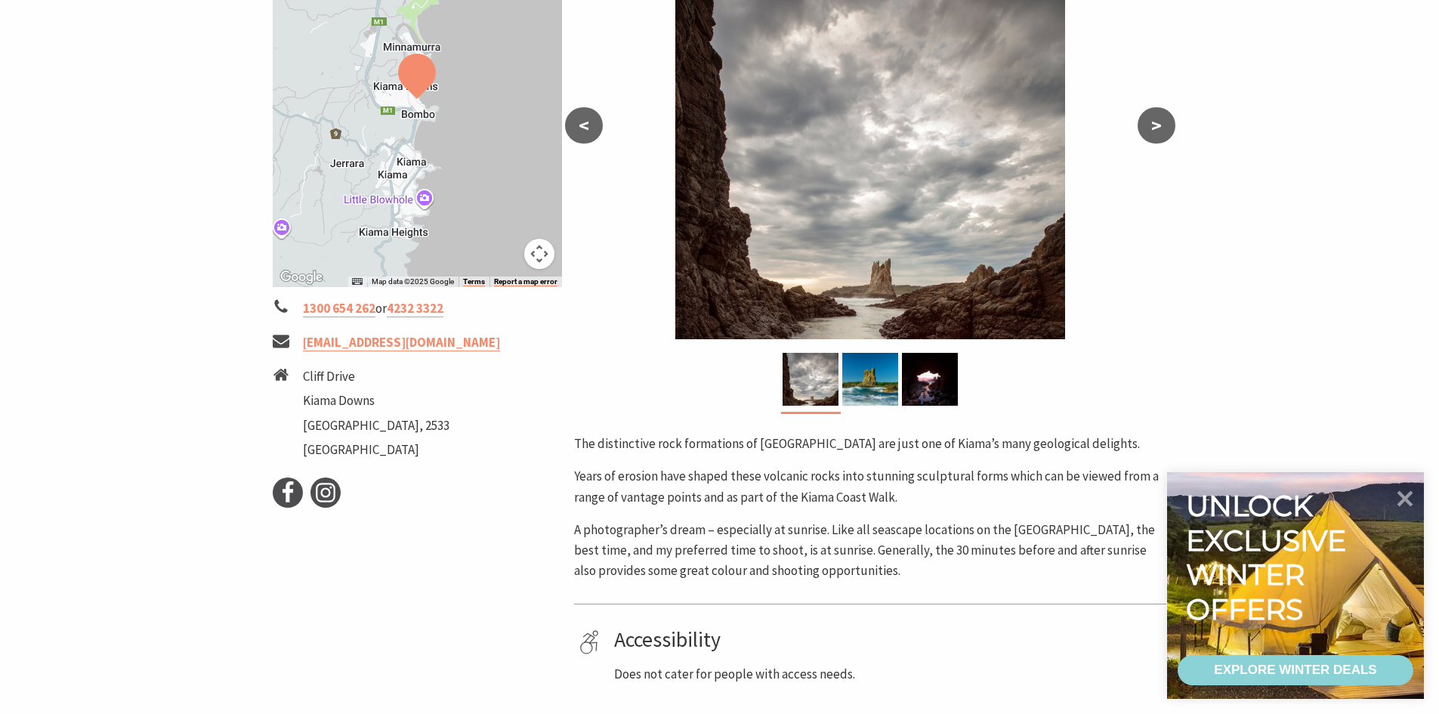
scroll to position [378, 0]
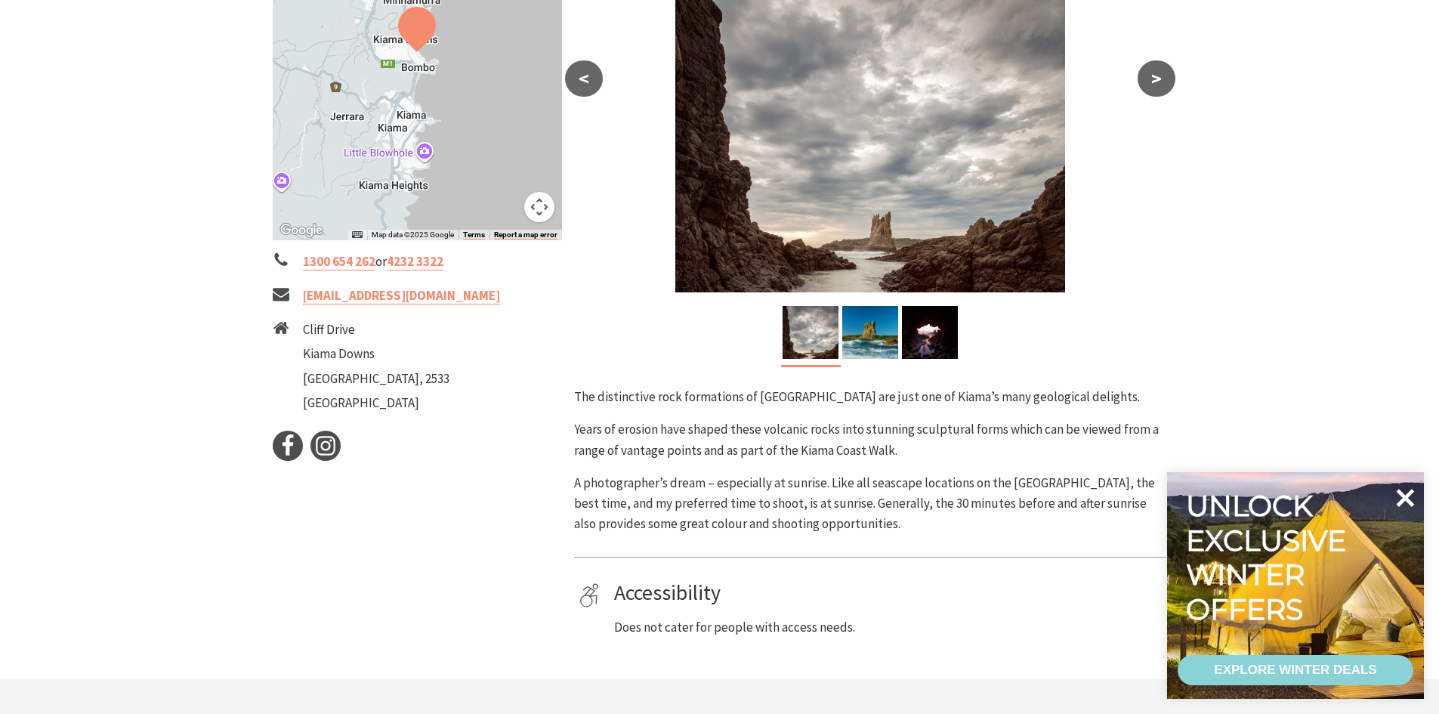
click at [1414, 491] on icon at bounding box center [1405, 498] width 36 height 36
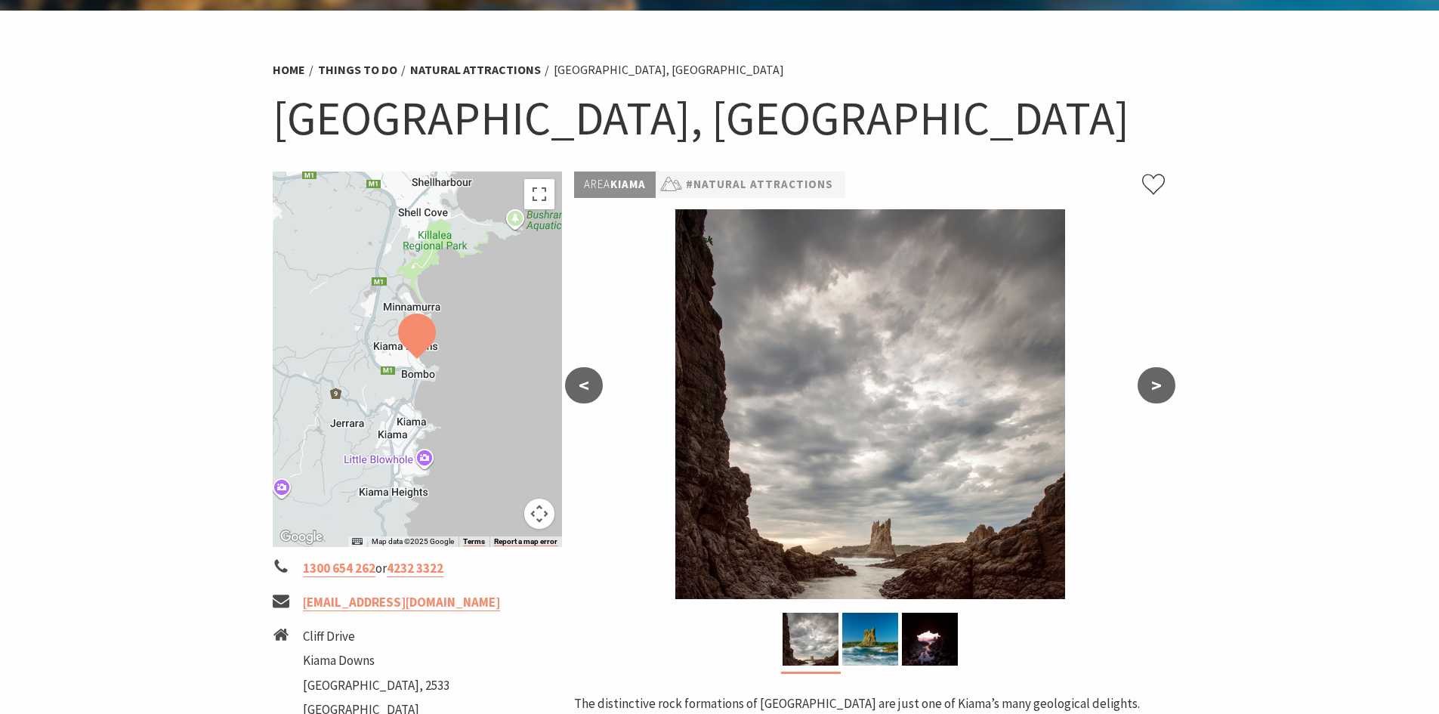
scroll to position [0, 0]
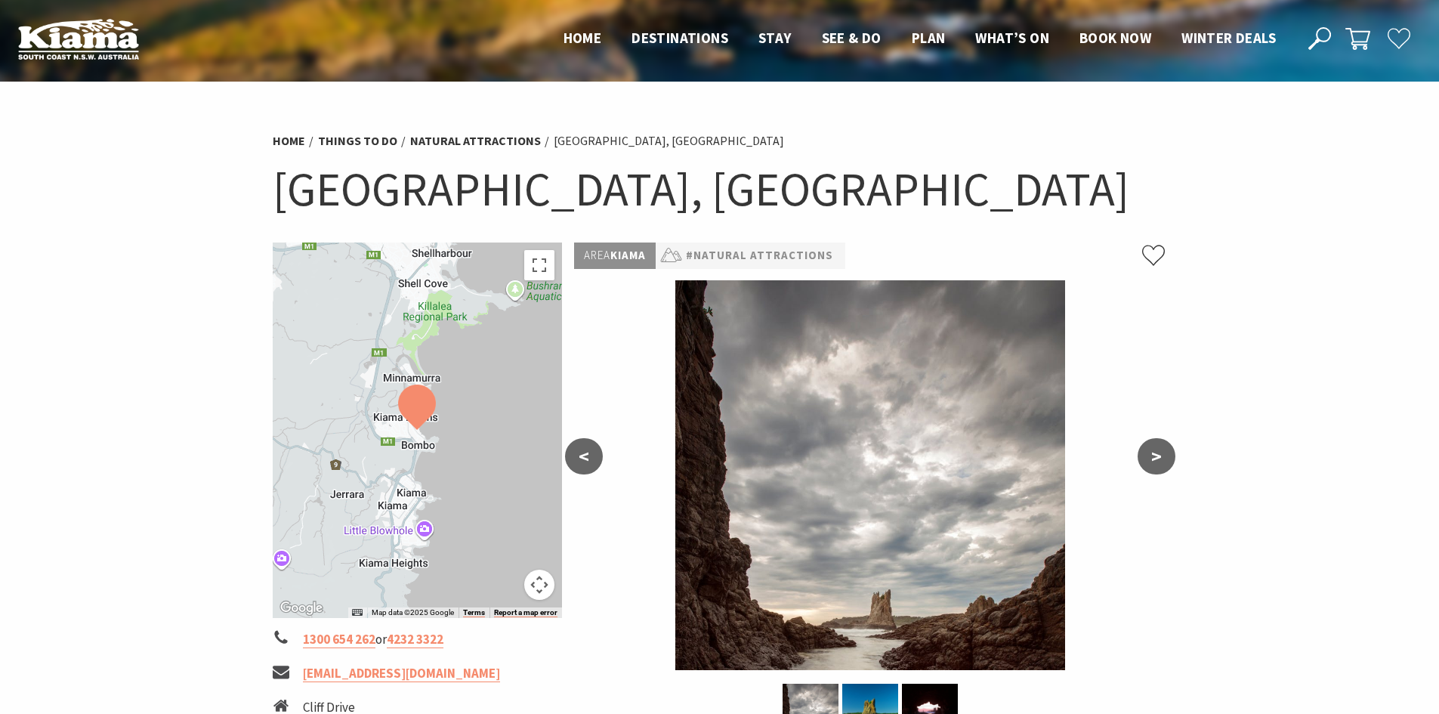
click at [459, 178] on h1 "Cathedral Rocks, Kiama Downs" at bounding box center [720, 189] width 895 height 61
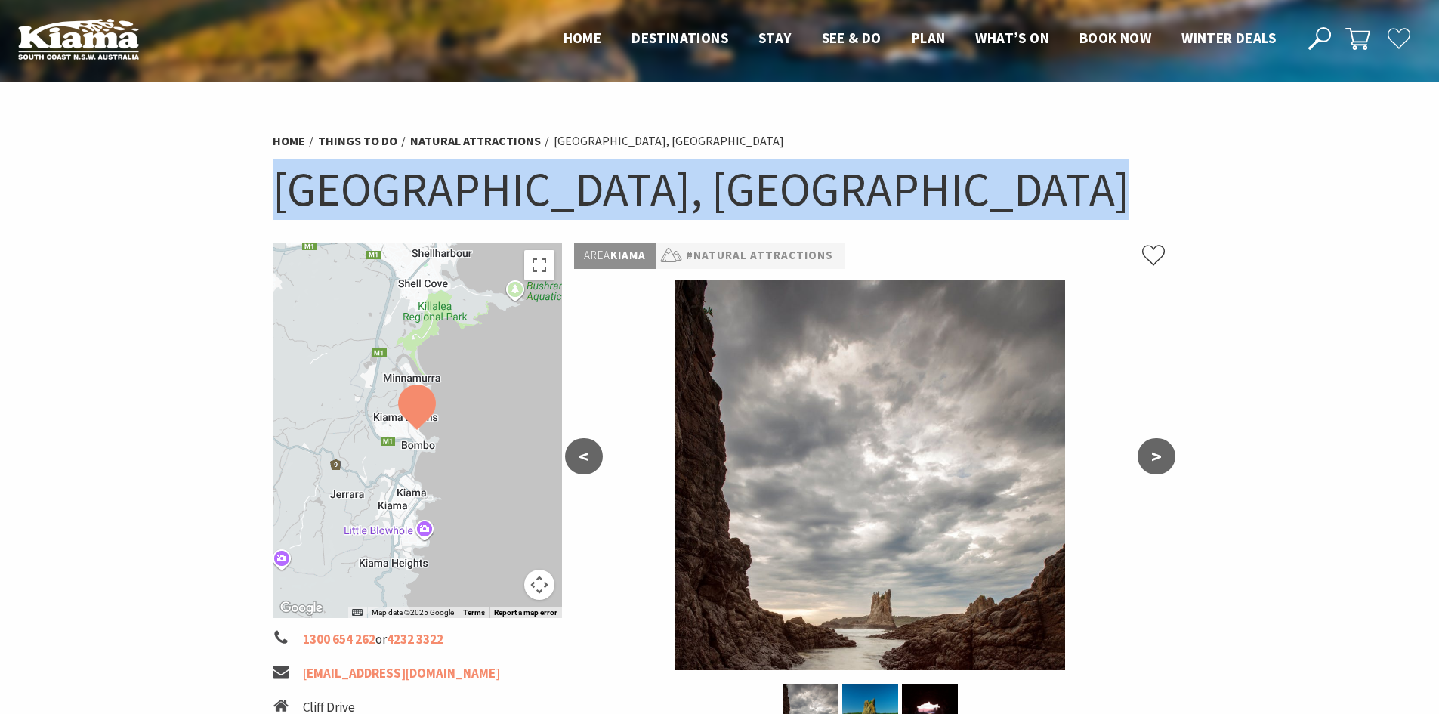
click at [459, 178] on h1 "Cathedral Rocks, Kiama Downs" at bounding box center [720, 189] width 895 height 61
copy section "Cathedral Rocks, Kiama Downs"
click at [444, 414] on div at bounding box center [418, 431] width 290 height 376
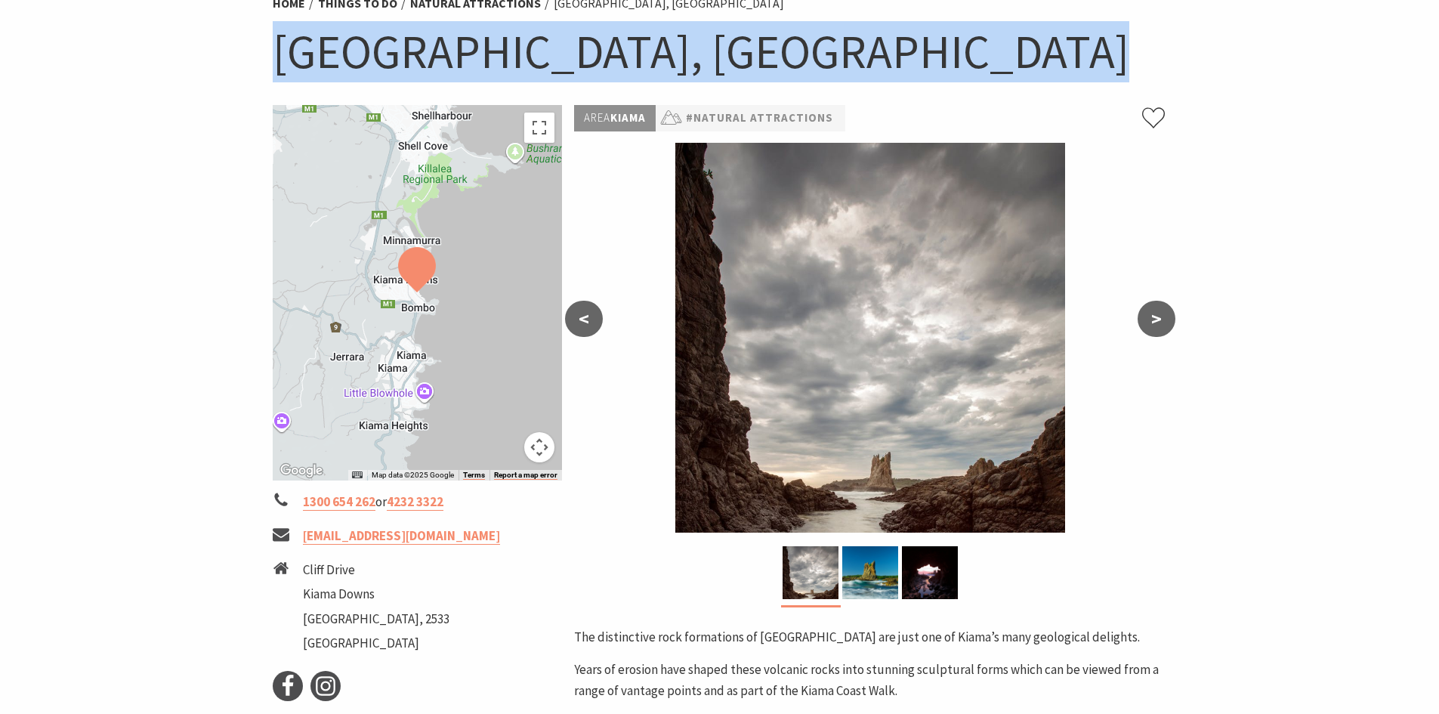
scroll to position [302, 0]
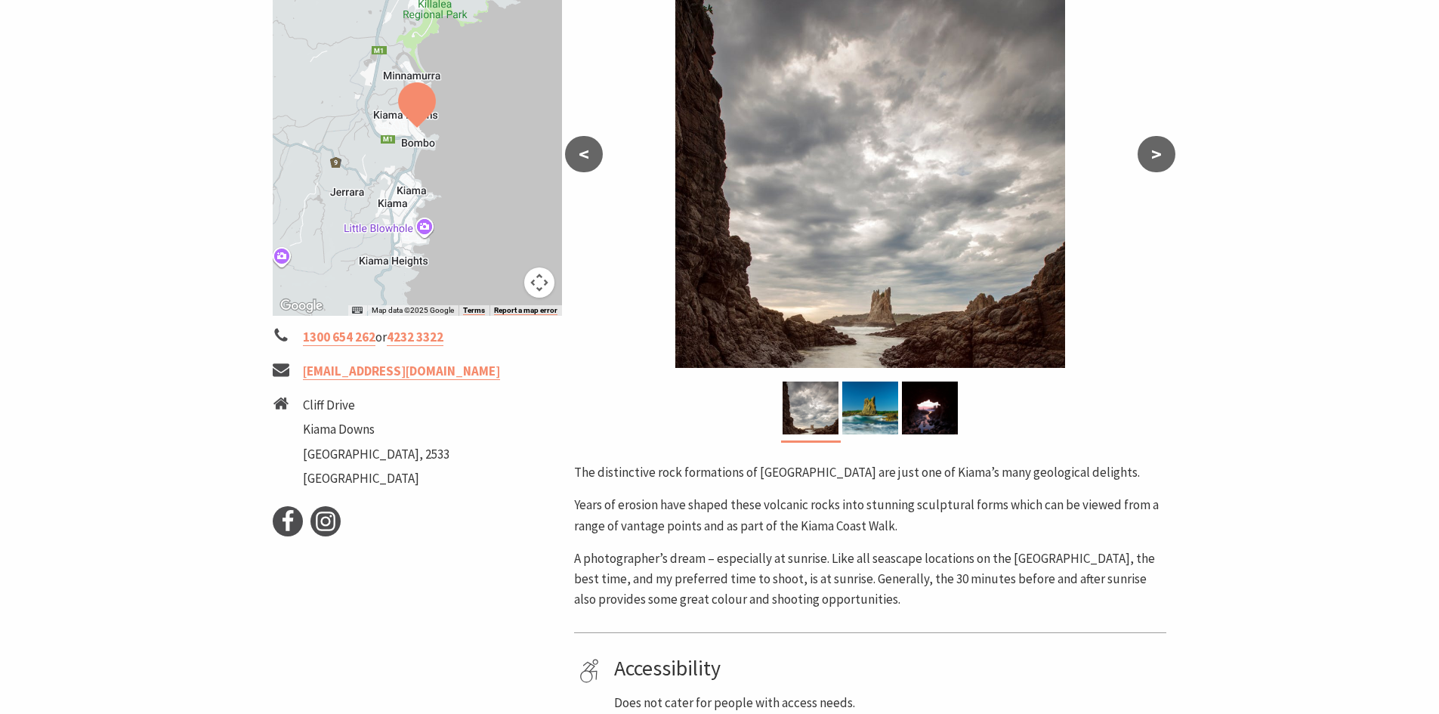
click at [792, 462] on div "Area Kiama #Natural Attractions < > The distinctive rock formations of Cathedra…" at bounding box center [870, 326] width 604 height 773
click at [973, 335] on img at bounding box center [870, 173] width 592 height 390
drag, startPoint x: 855, startPoint y: 434, endPoint x: 863, endPoint y: 428, distance: 10.7
click at [855, 434] on div at bounding box center [871, 411] width 60 height 59
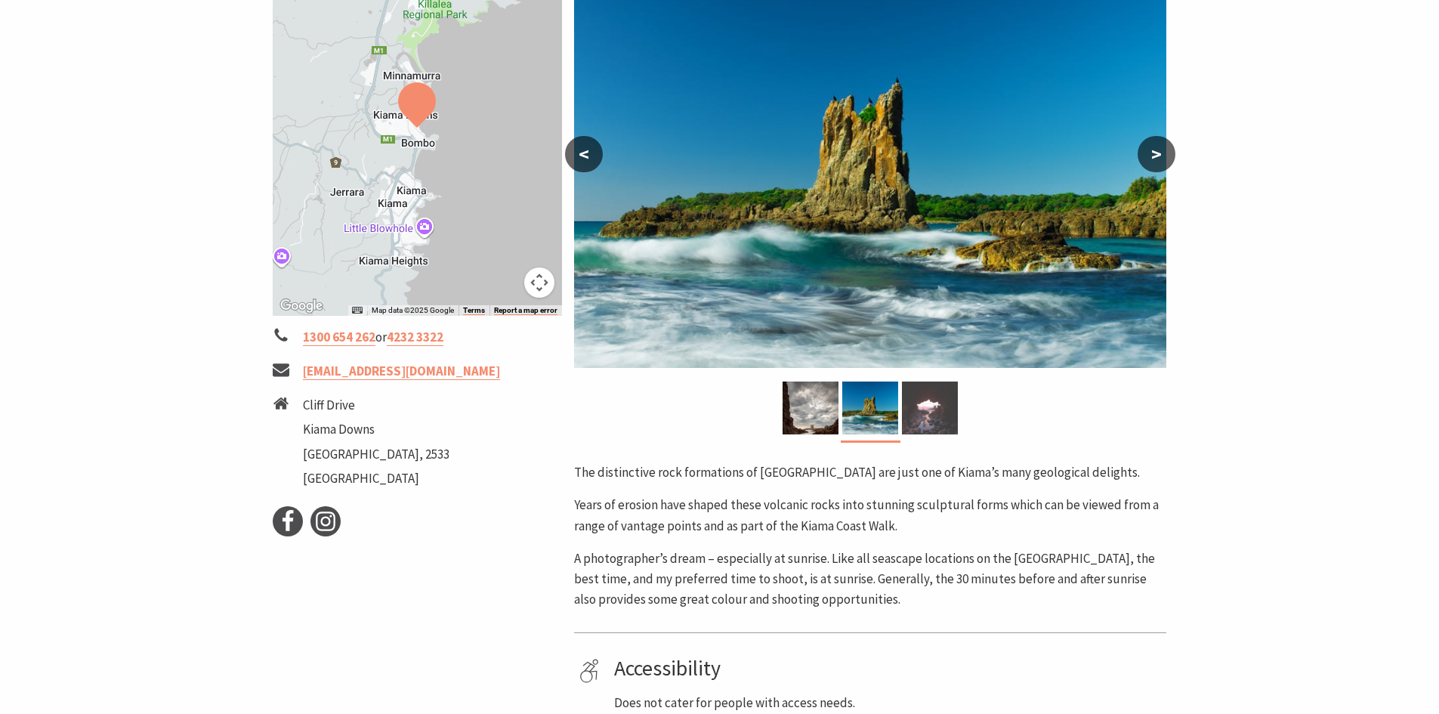
click at [901, 416] on div at bounding box center [931, 408] width 60 height 53
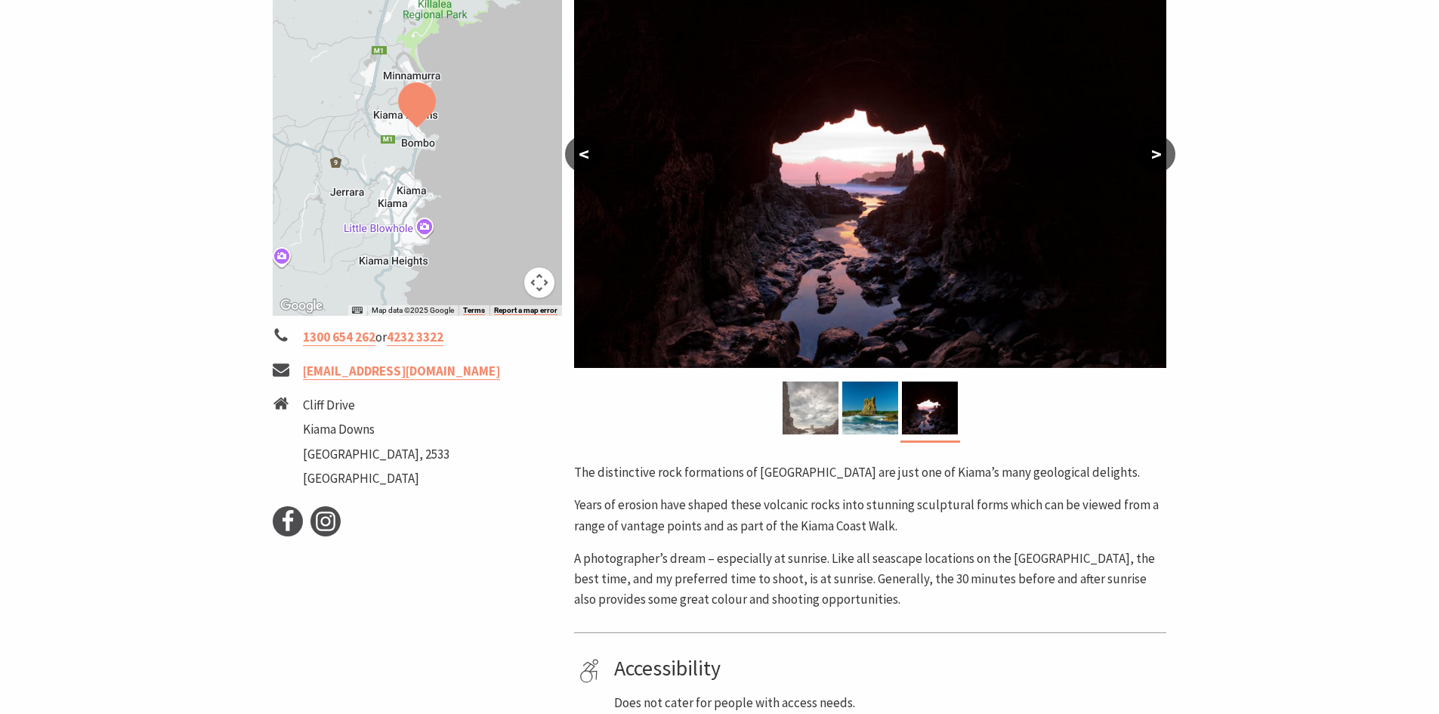
click at [824, 426] on img at bounding box center [811, 408] width 56 height 53
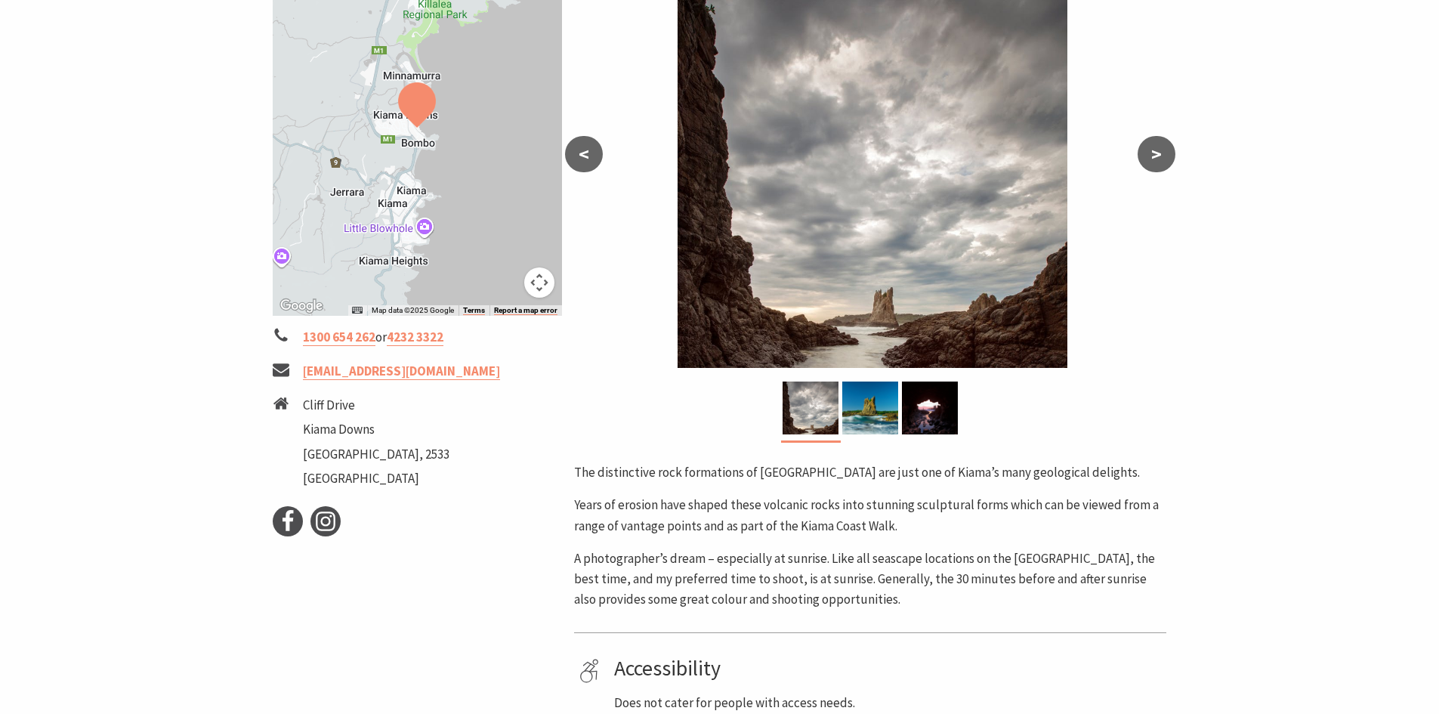
drag, startPoint x: 851, startPoint y: 207, endPoint x: 932, endPoint y: 282, distance: 110.7
click at [932, 282] on img at bounding box center [873, 173] width 592 height 390
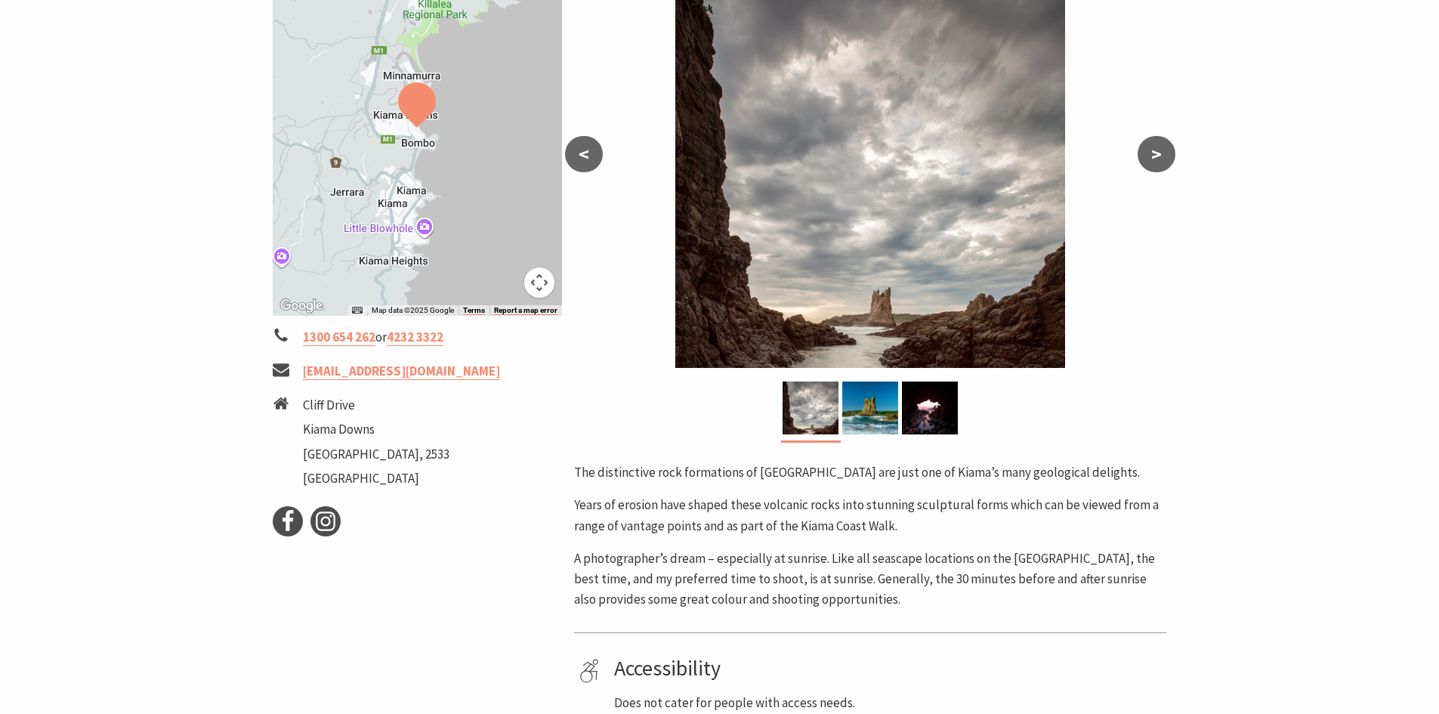
click at [295, 611] on div "← Move left → Move right ↑ Move up ↓ Move down + Zoom in - Zoom out Home Jump l…" at bounding box center [418, 326] width 302 height 773
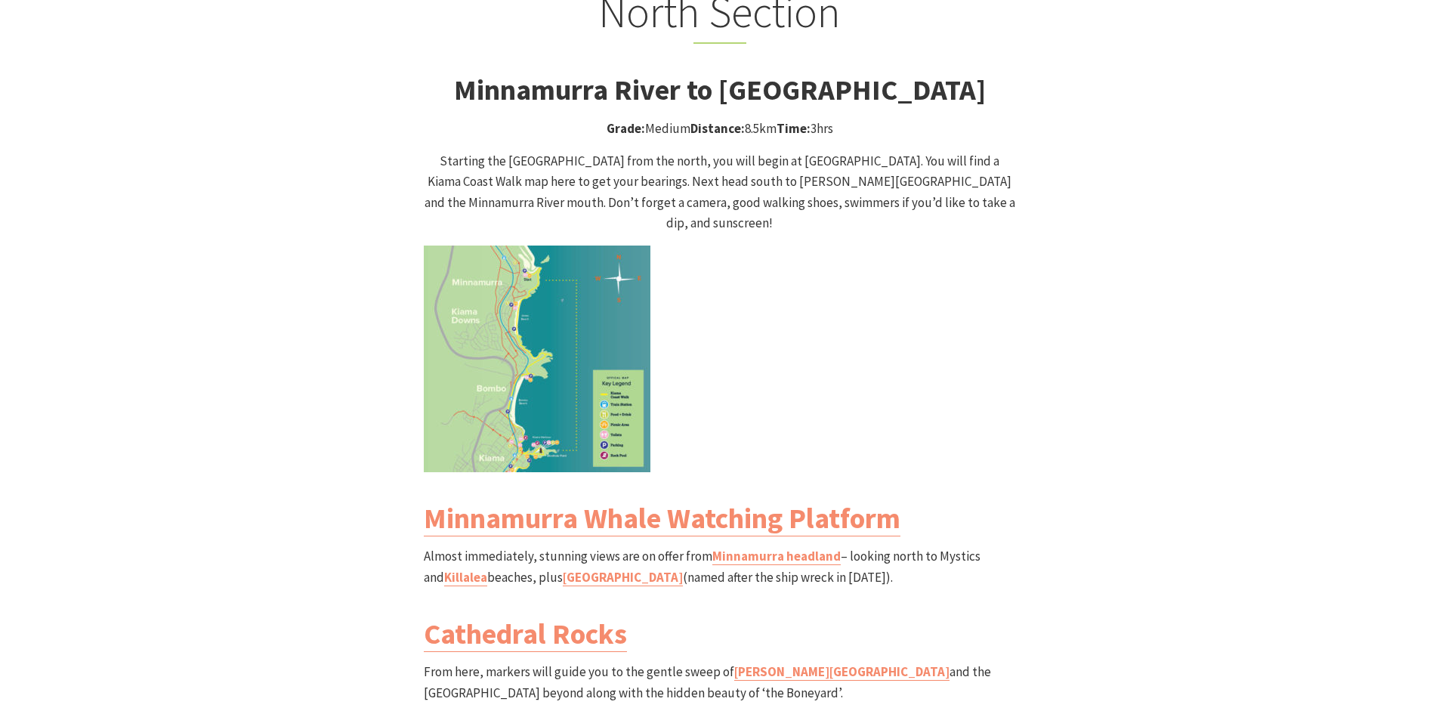
scroll to position [1738, 0]
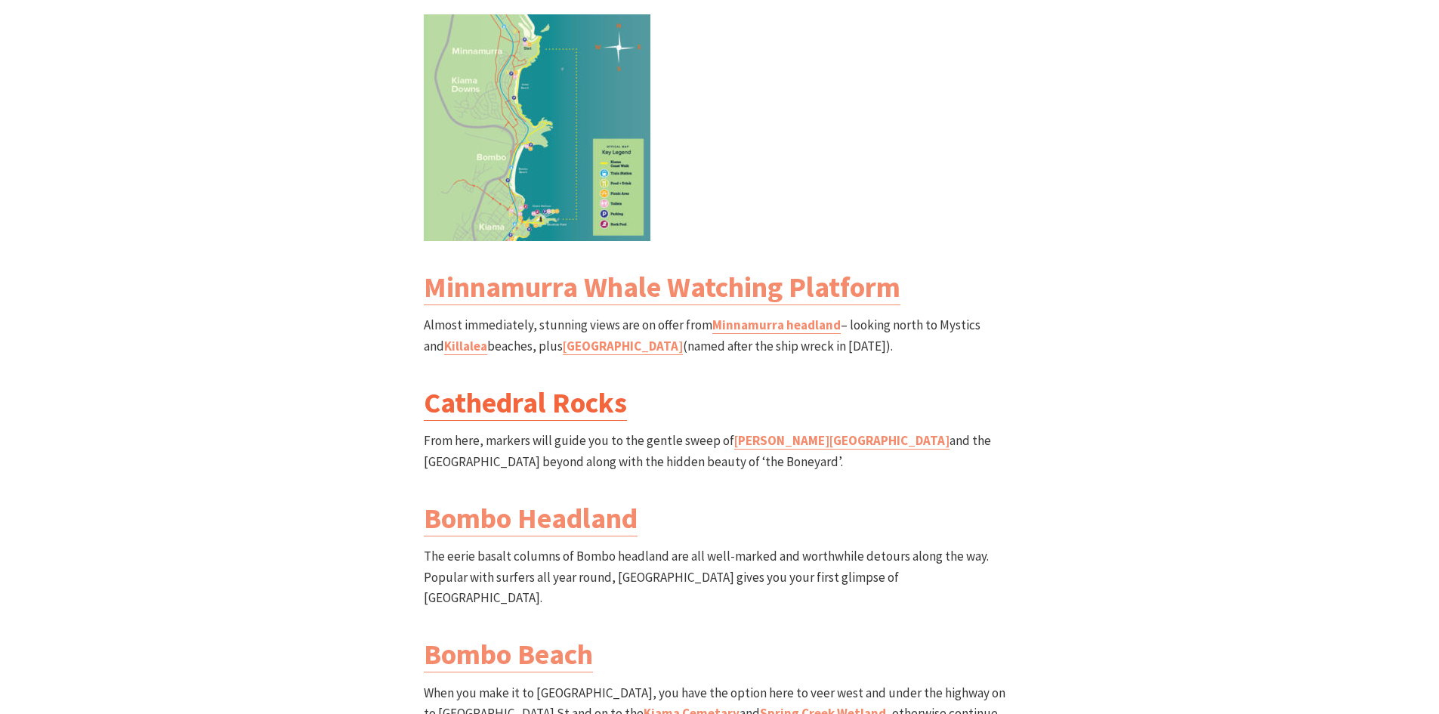
click at [581, 385] on link "Cathedral Rocks" at bounding box center [525, 403] width 203 height 36
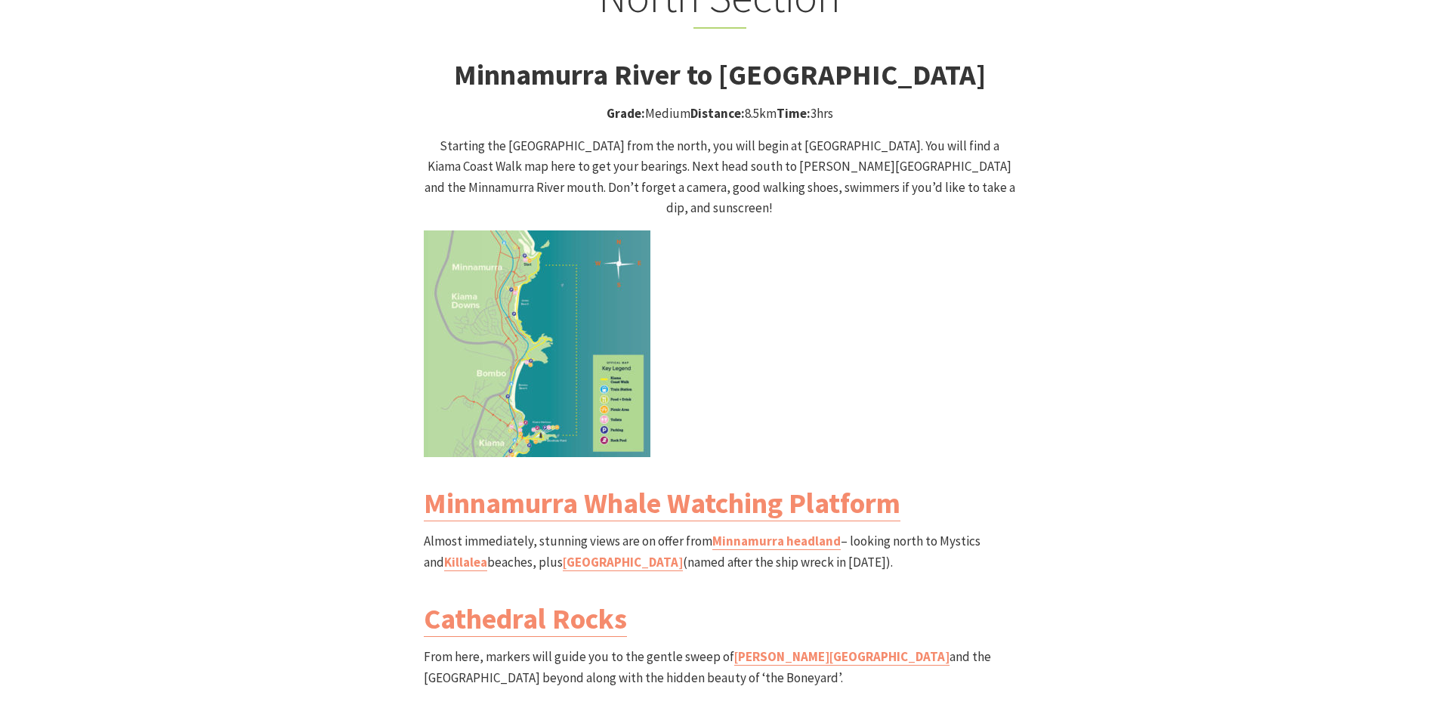
scroll to position [1436, 0]
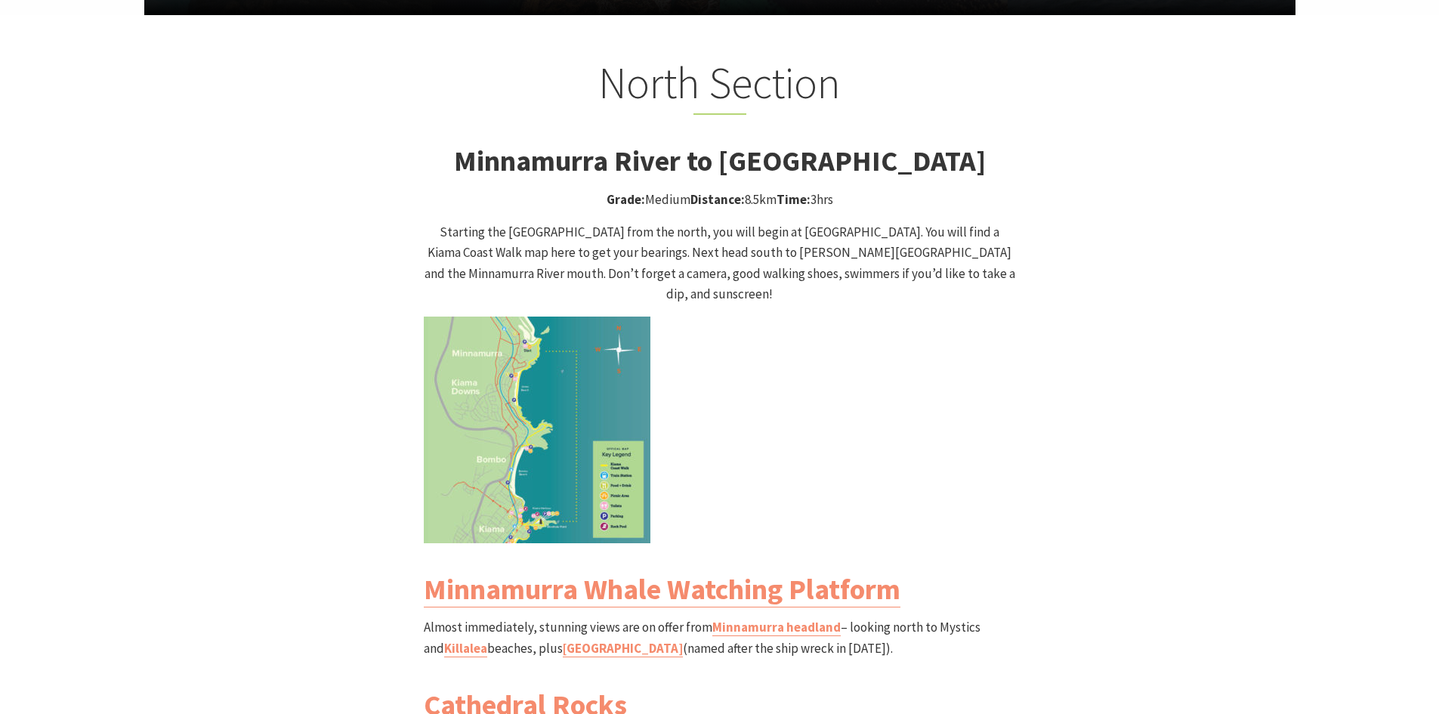
click at [542, 399] on img at bounding box center [537, 430] width 227 height 227
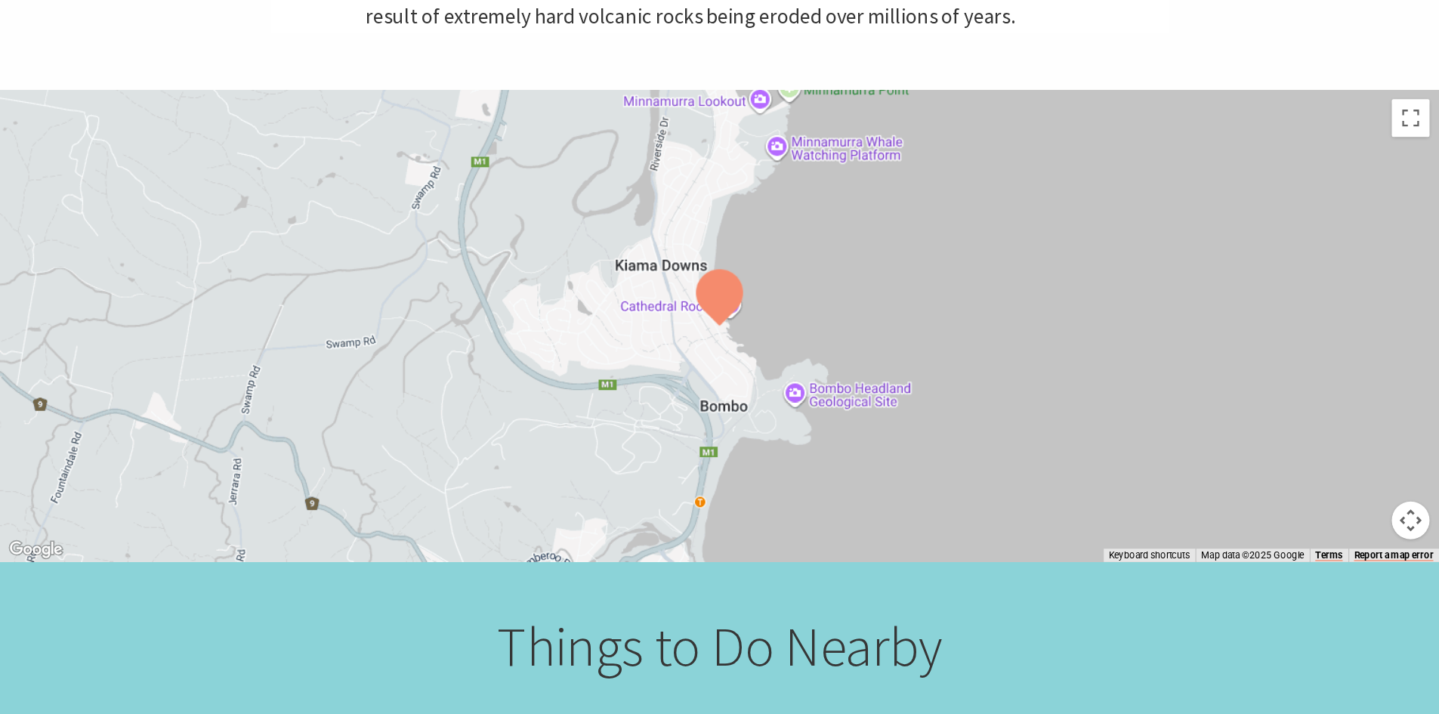
scroll to position [519, 1457]
